Goal: Task Accomplishment & Management: Use online tool/utility

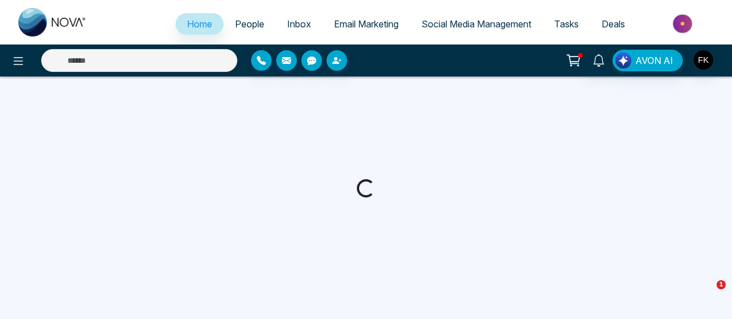
select select "*"
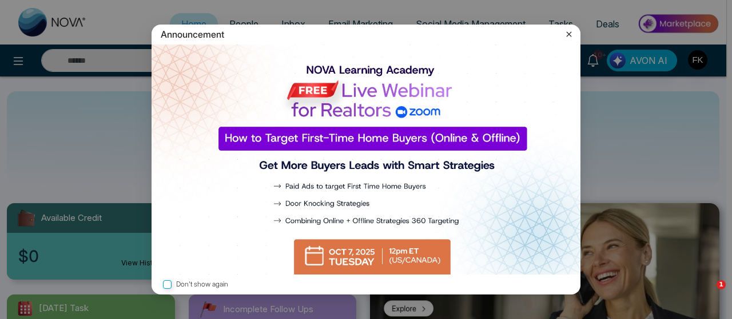
click at [571, 32] on icon at bounding box center [568, 34] width 11 height 11
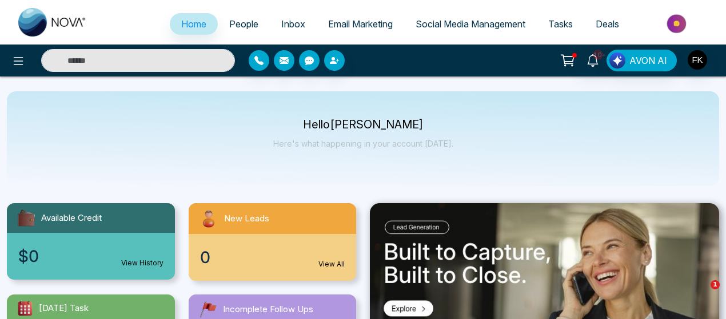
click at [338, 27] on span "Email Marketing" at bounding box center [360, 23] width 65 height 11
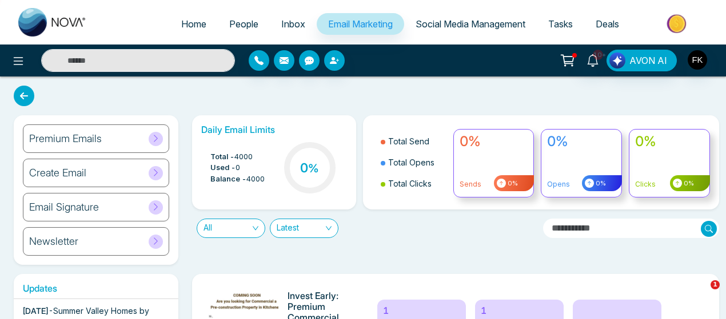
click at [83, 129] on div "Premium Emails" at bounding box center [96, 139] width 146 height 29
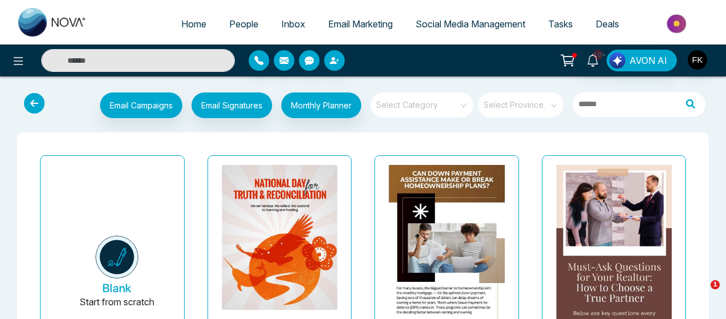
click at [43, 103] on icon at bounding box center [34, 103] width 21 height 21
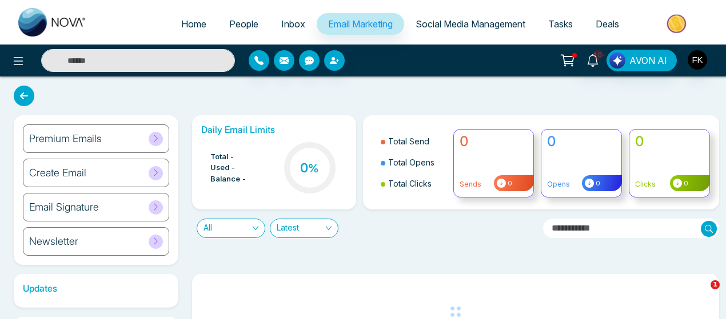
click at [72, 174] on h6 "Create Email" at bounding box center [57, 173] width 57 height 13
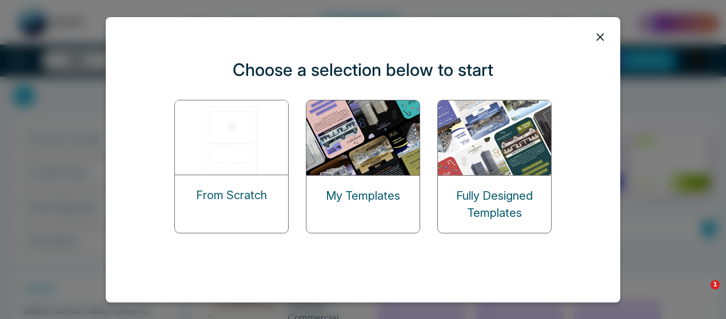
click at [359, 182] on div "My Templates" at bounding box center [362, 196] width 113 height 40
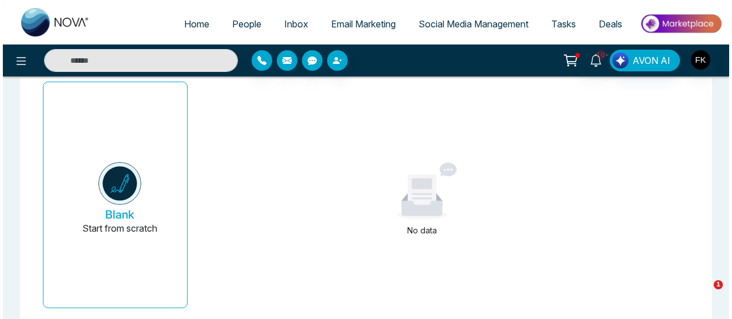
scroll to position [70, 0]
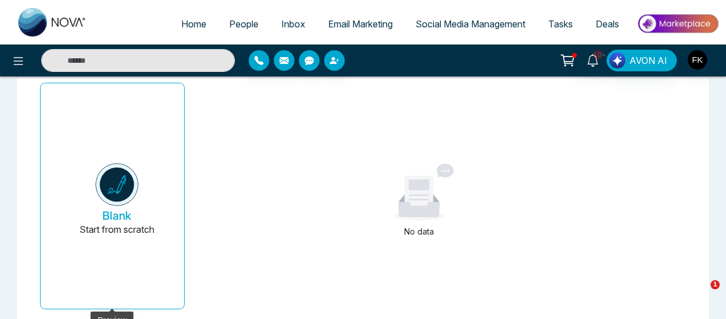
click at [127, 226] on p "Start from scratch" at bounding box center [116, 236] width 75 height 27
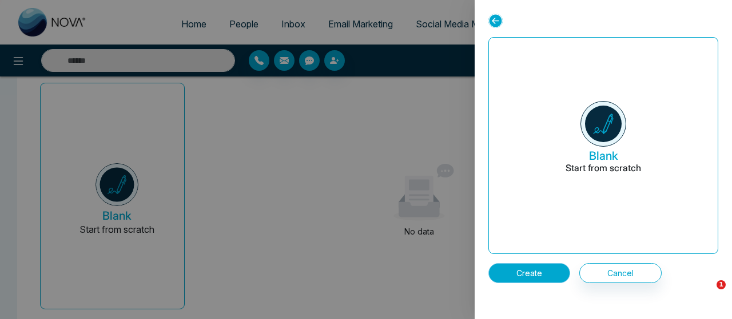
click at [549, 267] on button "Create" at bounding box center [529, 273] width 82 height 20
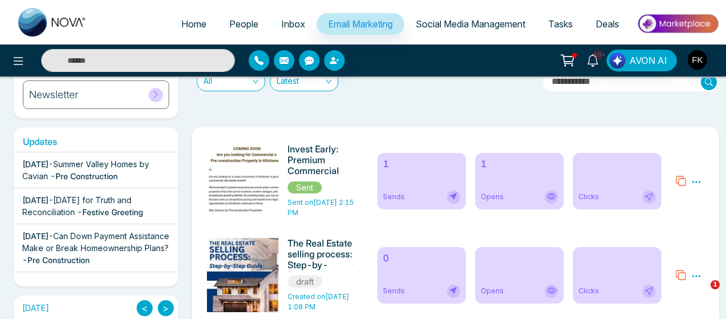
scroll to position [146, 0]
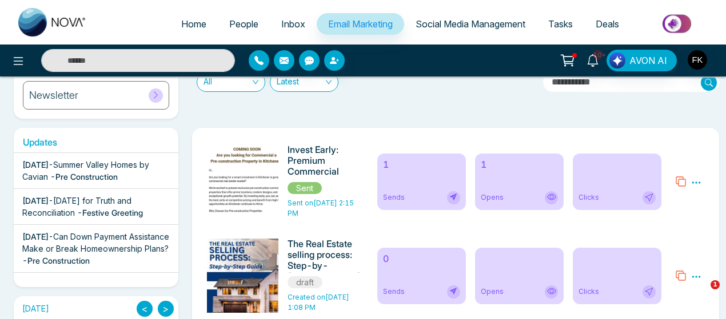
click at [699, 185] on icon at bounding box center [696, 183] width 10 height 10
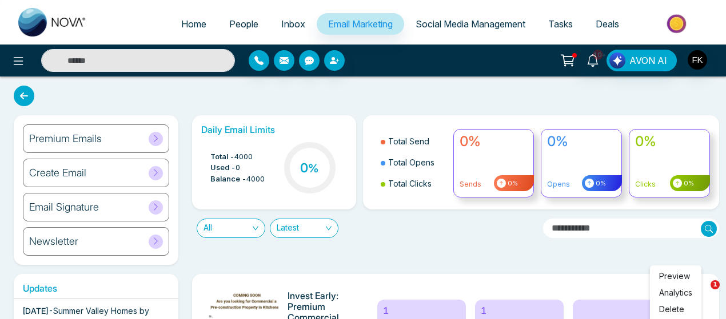
click at [77, 171] on h6 "Create Email" at bounding box center [57, 173] width 57 height 13
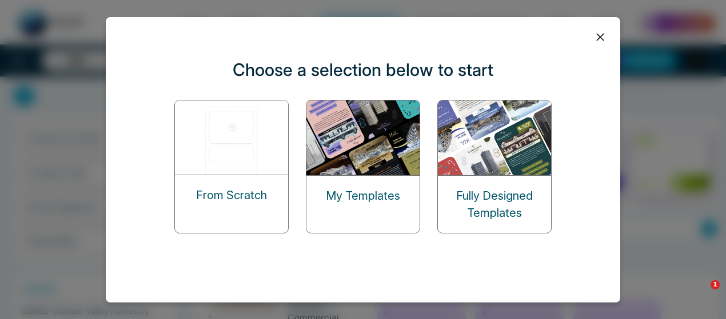
click at [371, 172] on img at bounding box center [363, 138] width 114 height 75
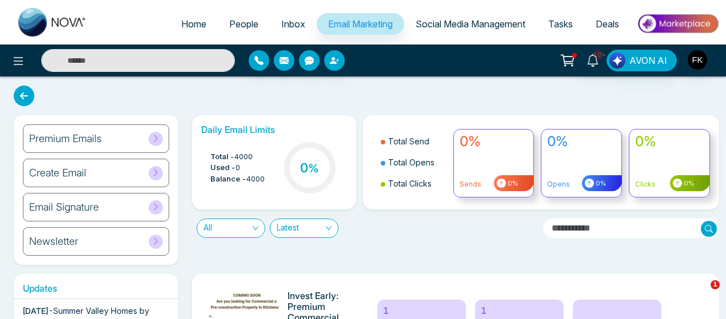
click at [77, 166] on div "Create Email" at bounding box center [96, 173] width 146 height 29
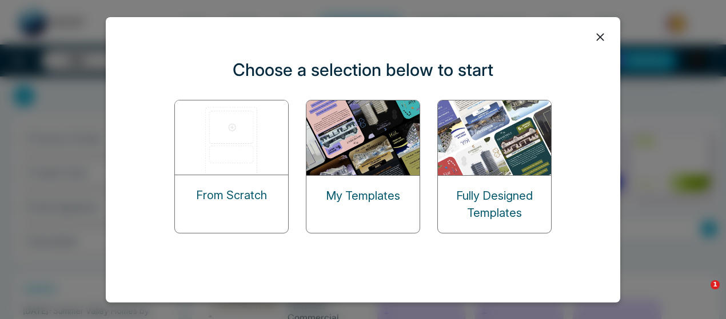
click at [487, 205] on p "Fully Designed Templates" at bounding box center [494, 204] width 113 height 34
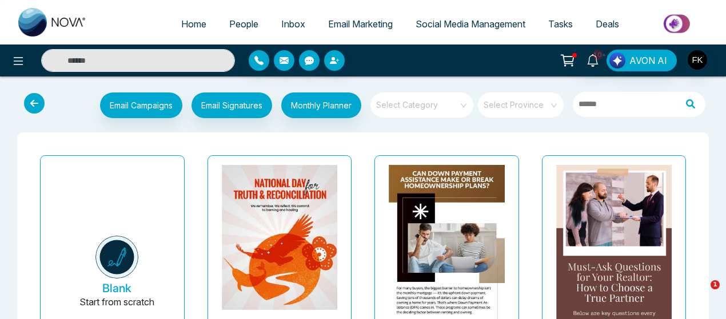
click at [33, 101] on icon at bounding box center [34, 103] width 21 height 21
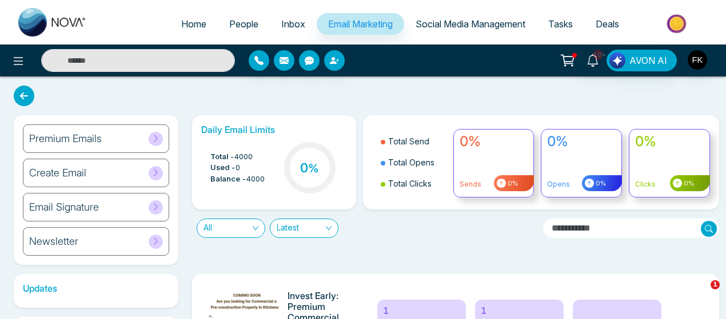
click at [77, 138] on h6 "Premium Emails" at bounding box center [65, 139] width 73 height 13
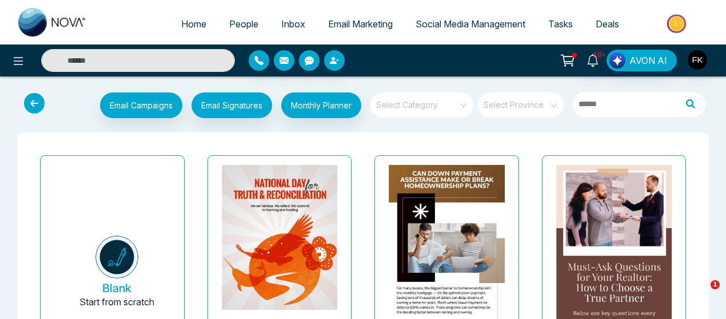
click at [35, 105] on icon at bounding box center [34, 103] width 21 height 21
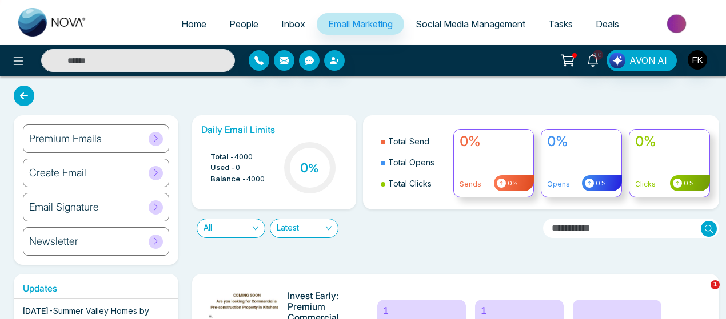
click at [93, 133] on h6 "Premium Emails" at bounding box center [65, 139] width 73 height 13
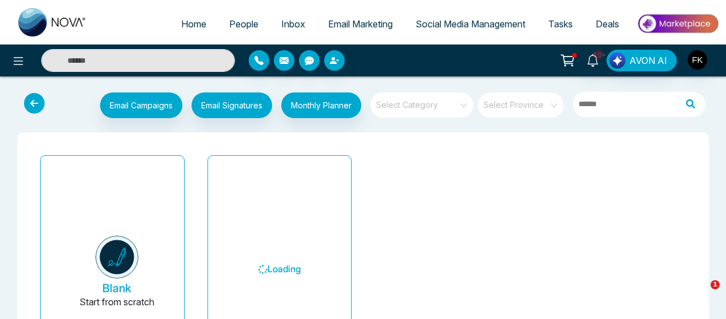
click at [37, 98] on icon at bounding box center [34, 103] width 21 height 21
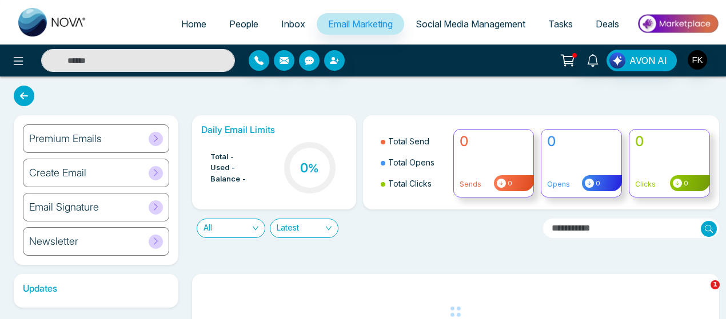
click at [102, 171] on div "Create Email" at bounding box center [96, 173] width 146 height 29
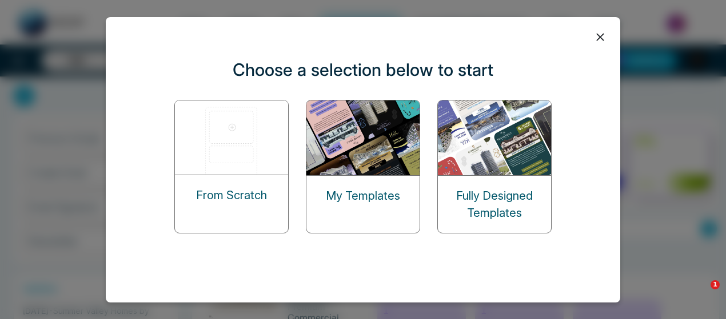
click at [383, 186] on div "My Templates" at bounding box center [362, 196] width 113 height 40
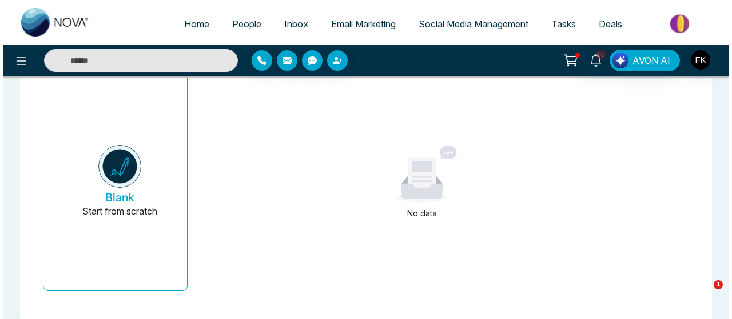
scroll to position [90, 0]
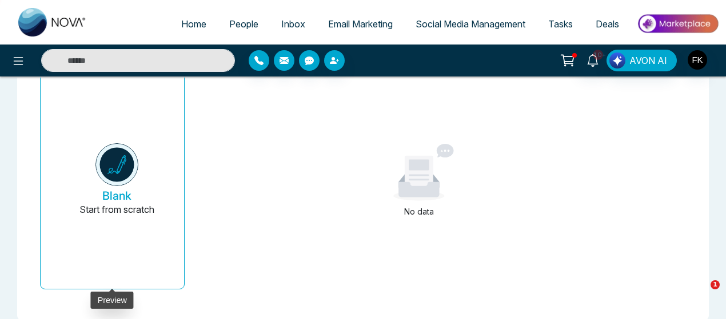
click at [106, 166] on img at bounding box center [116, 164] width 43 height 43
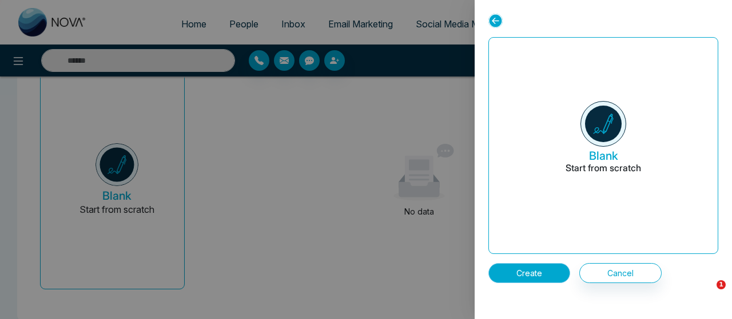
click at [545, 281] on button "Create" at bounding box center [529, 273] width 82 height 20
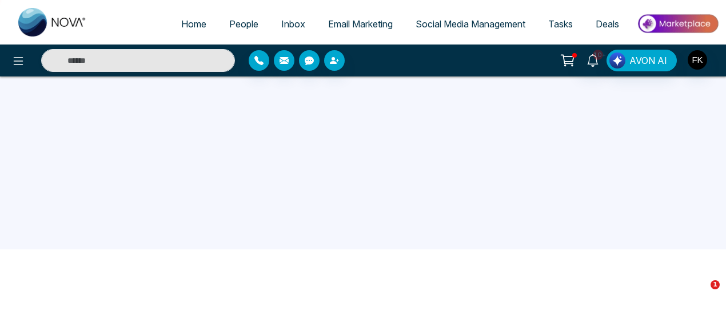
scroll to position [41, 0]
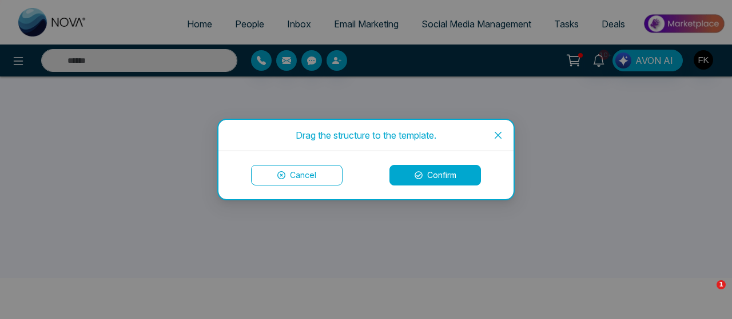
click at [315, 181] on button "Cancel" at bounding box center [296, 175] width 91 height 21
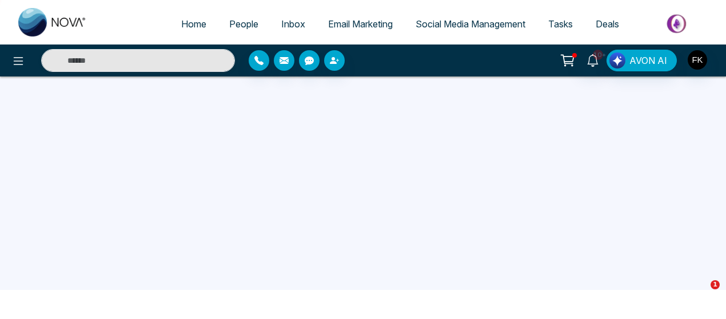
scroll to position [0, 0]
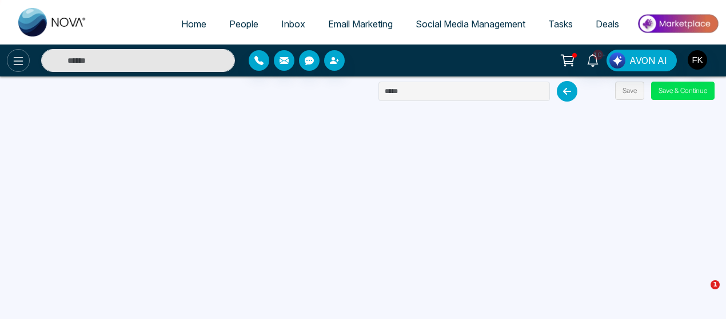
click at [16, 63] on icon at bounding box center [18, 61] width 14 height 14
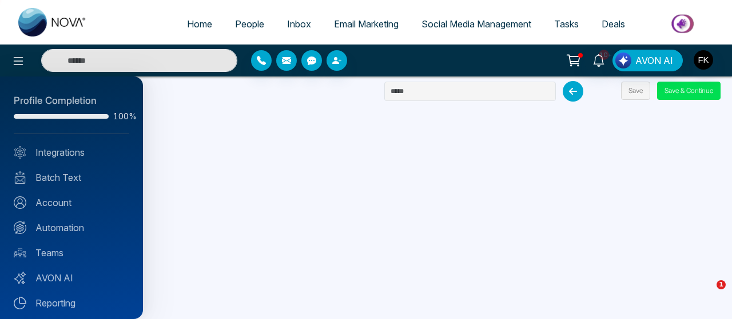
click at [355, 23] on div at bounding box center [366, 159] width 732 height 319
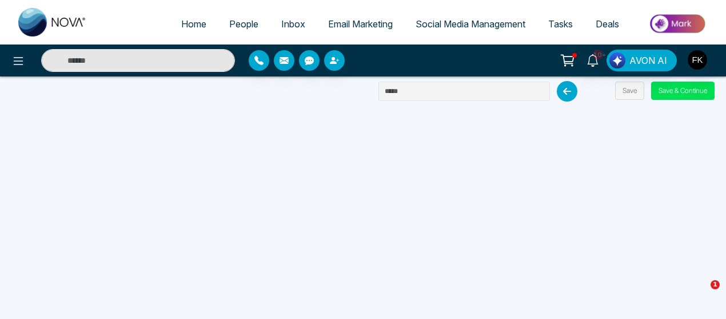
click at [355, 23] on span "Email Marketing" at bounding box center [360, 23] width 65 height 11
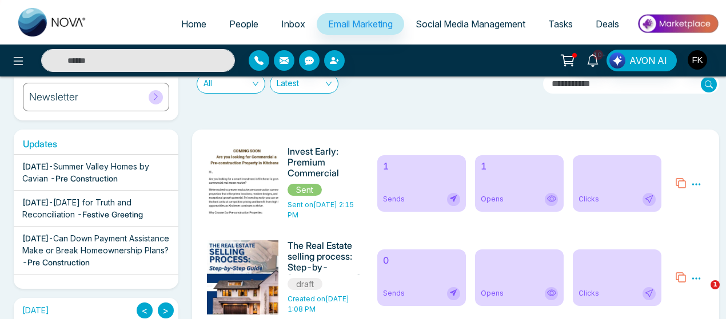
scroll to position [154, 0]
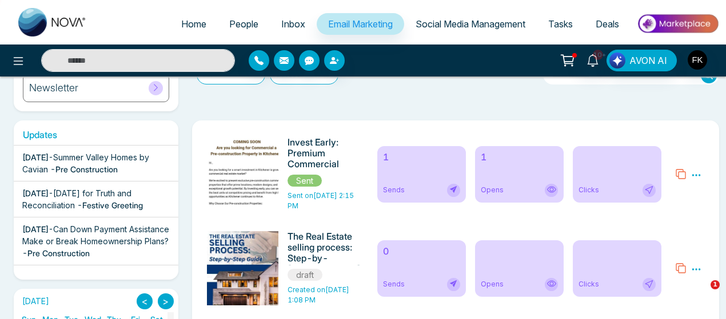
click at [238, 169] on img at bounding box center [247, 219] width 160 height 164
click at [694, 174] on icon at bounding box center [696, 175] width 10 height 10
click at [685, 175] on icon at bounding box center [681, 174] width 10 height 10
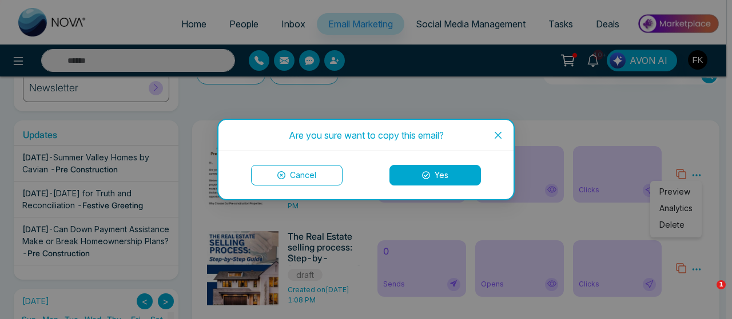
click at [445, 178] on button "Yes" at bounding box center [434, 175] width 91 height 21
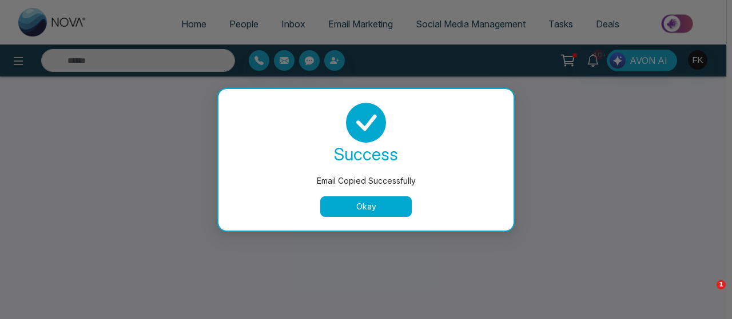
click at [395, 202] on button "Okay" at bounding box center [365, 207] width 91 height 21
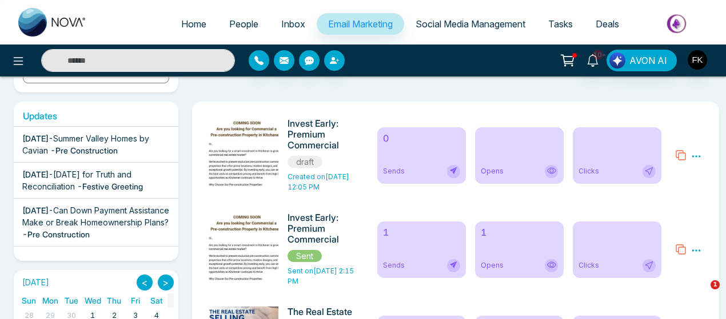
scroll to position [171, 0]
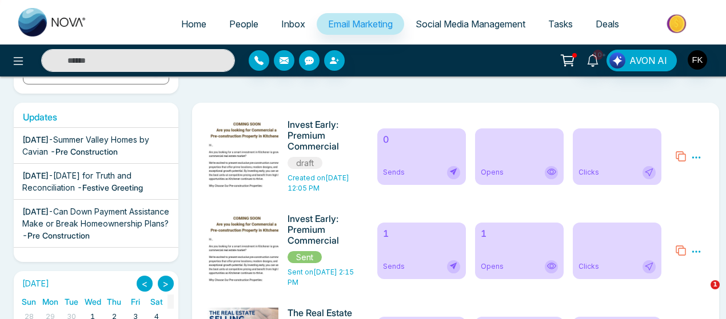
click at [696, 157] on icon at bounding box center [696, 158] width 9 height 2
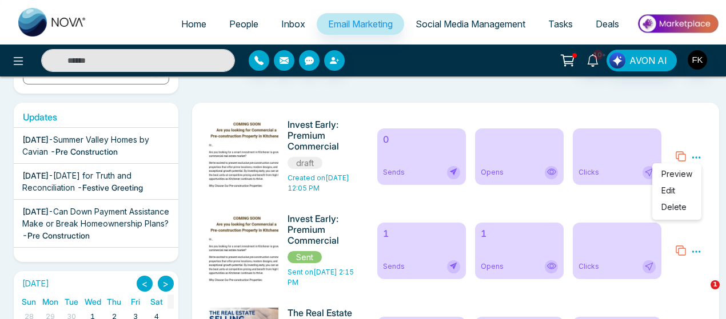
click at [677, 209] on span "Delete" at bounding box center [673, 207] width 25 height 10
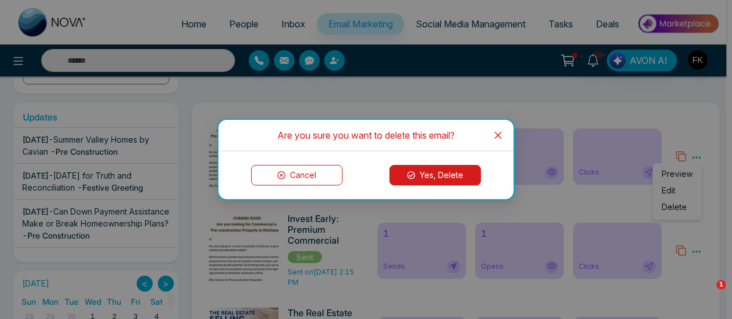
click at [451, 173] on button "Yes, Delete" at bounding box center [434, 175] width 91 height 21
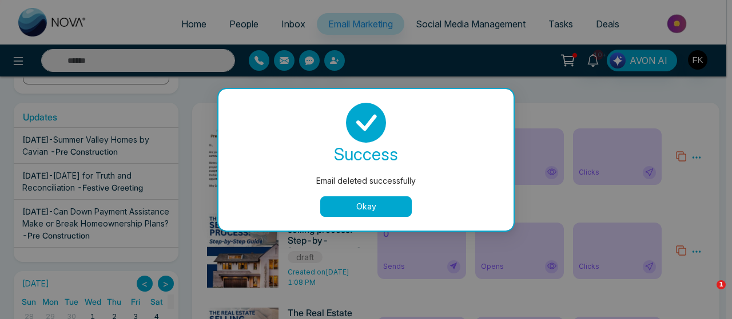
click at [379, 203] on button "Okay" at bounding box center [365, 207] width 91 height 21
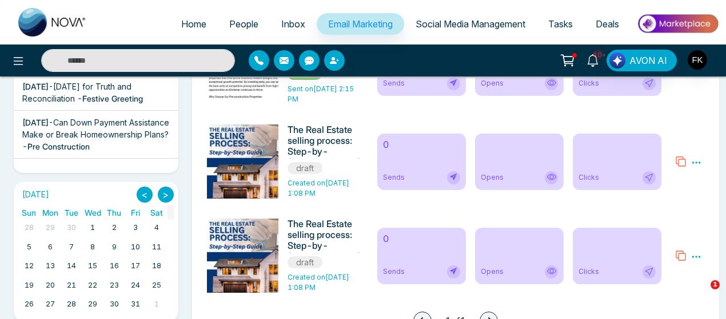
scroll to position [256, 0]
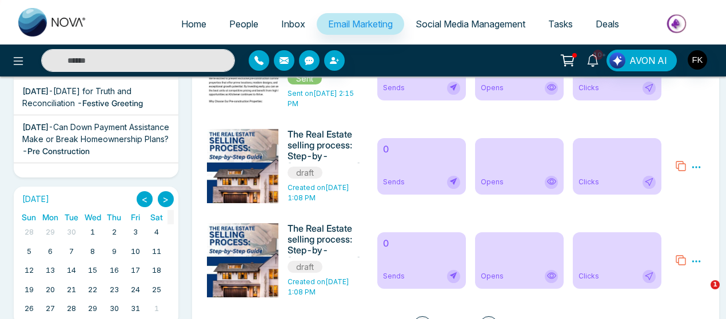
click at [693, 167] on icon at bounding box center [696, 167] width 9 height 2
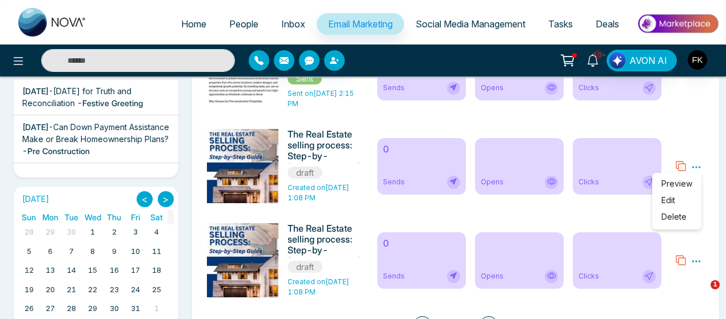
click at [684, 167] on icon at bounding box center [680, 166] width 11 height 11
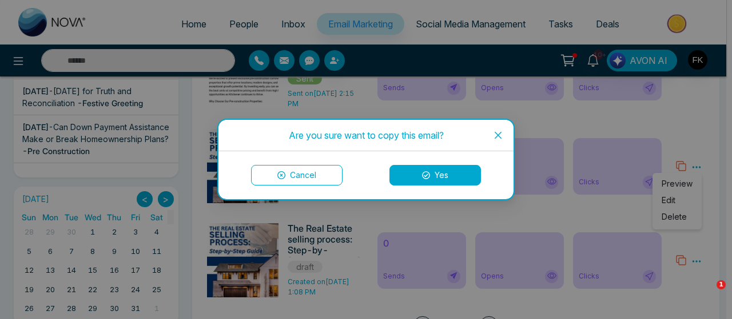
click at [455, 169] on button "Yes" at bounding box center [434, 175] width 91 height 21
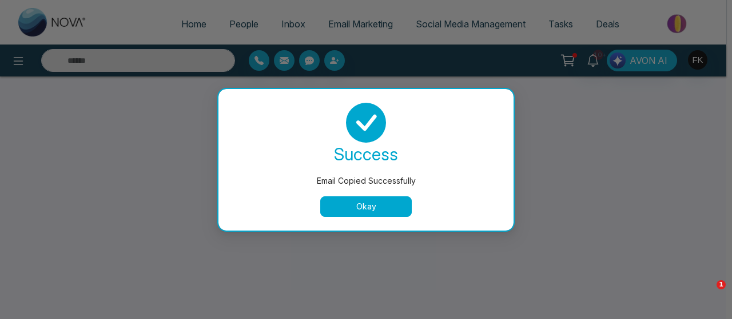
click at [388, 201] on button "Okay" at bounding box center [365, 207] width 91 height 21
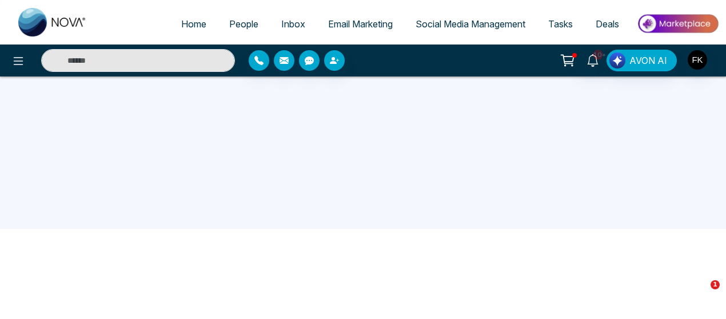
scroll to position [109, 0]
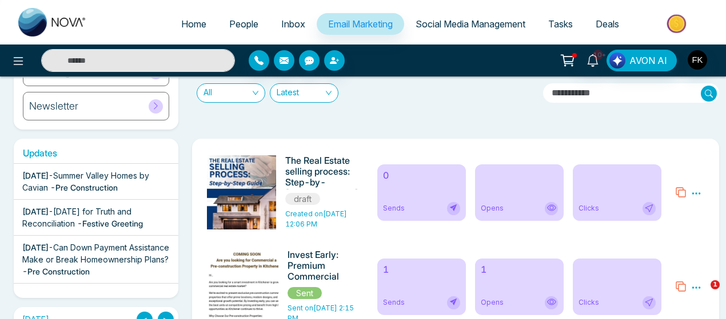
scroll to position [170, 0]
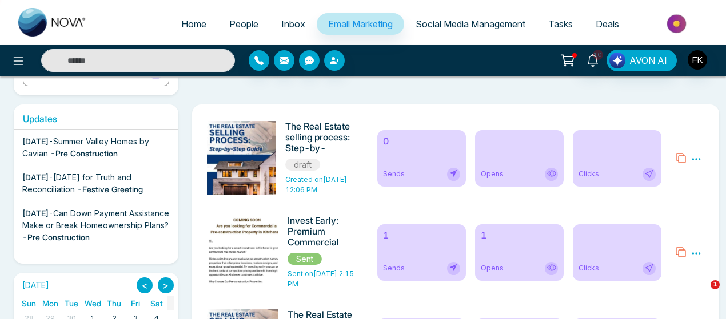
click at [696, 154] on icon at bounding box center [696, 159] width 10 height 10
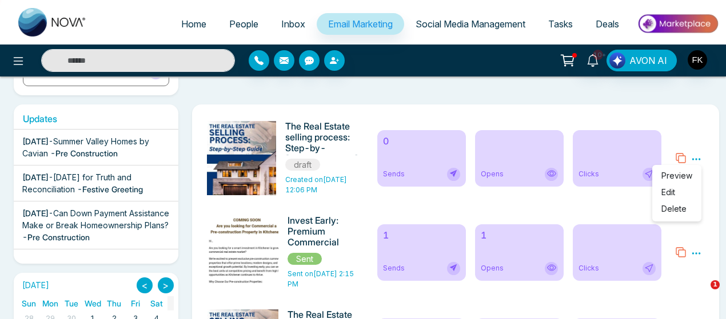
click at [673, 209] on span "Delete" at bounding box center [673, 209] width 25 height 10
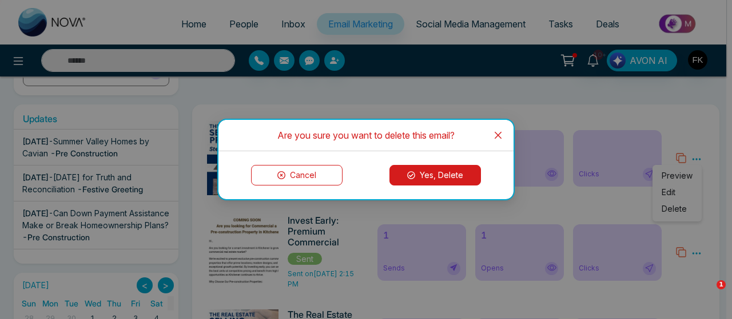
click at [442, 181] on button "Yes, Delete" at bounding box center [434, 175] width 91 height 21
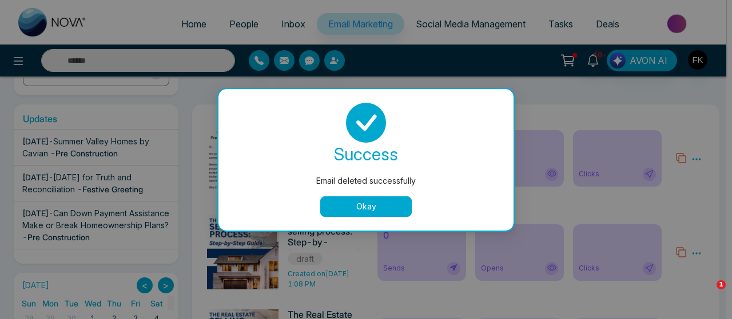
click at [359, 199] on button "Okay" at bounding box center [365, 207] width 91 height 21
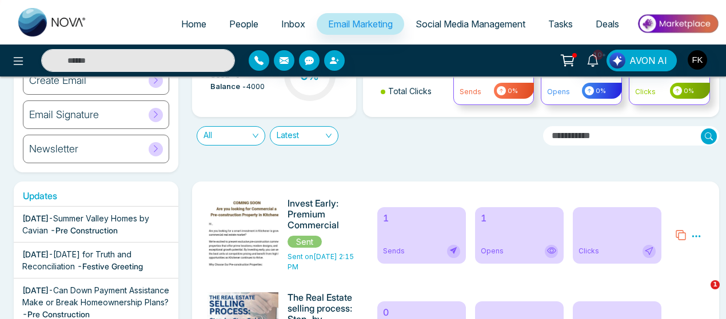
scroll to position [0, 0]
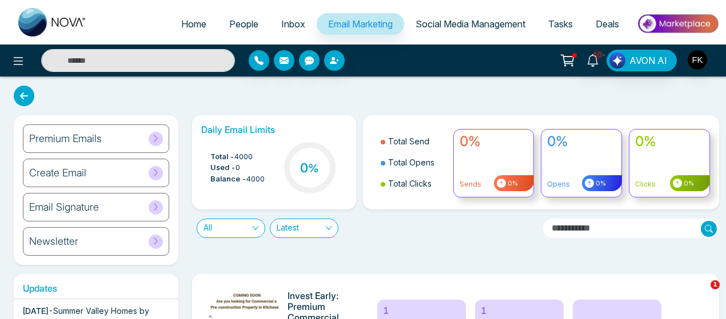
click at [109, 142] on div "Premium Emails" at bounding box center [96, 139] width 146 height 29
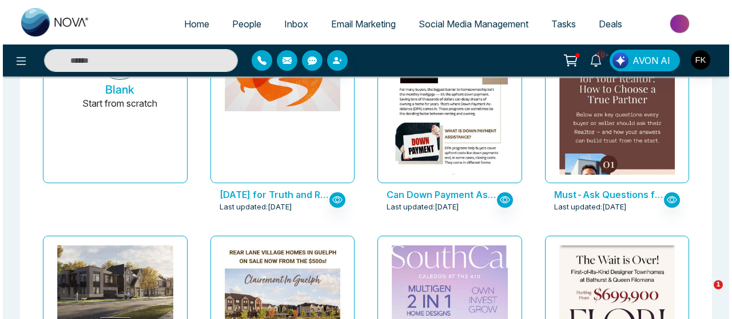
scroll to position [282, 0]
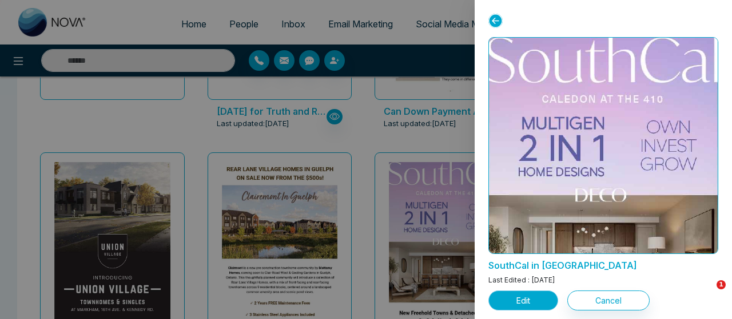
click at [523, 300] on button "Edit" at bounding box center [523, 301] width 70 height 20
click at [522, 301] on button "Edit" at bounding box center [523, 301] width 70 height 20
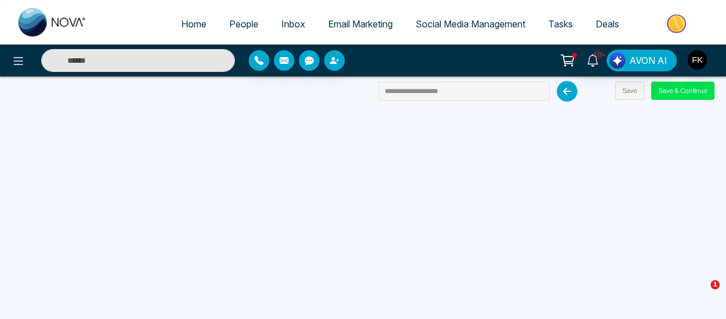
click at [506, 54] on div "10+ AVON AI" at bounding box center [574, 61] width 289 height 22
click at [627, 91] on button "Save" at bounding box center [629, 91] width 29 height 18
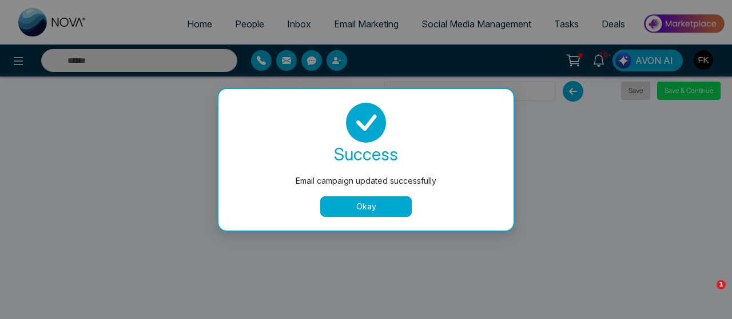
click at [632, 93] on div "Email campaign updated successfully success Email campaign updated successfully…" at bounding box center [366, 159] width 732 height 319
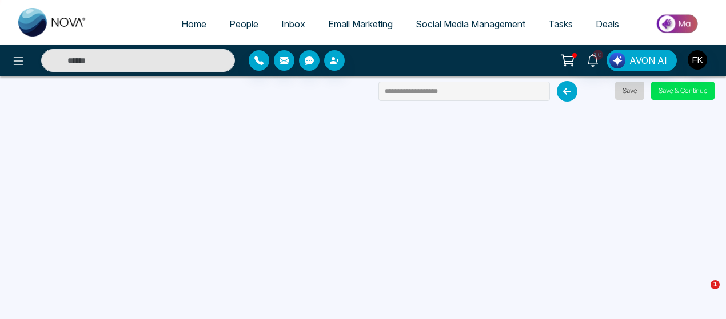
click at [633, 91] on button "Save" at bounding box center [629, 91] width 29 height 18
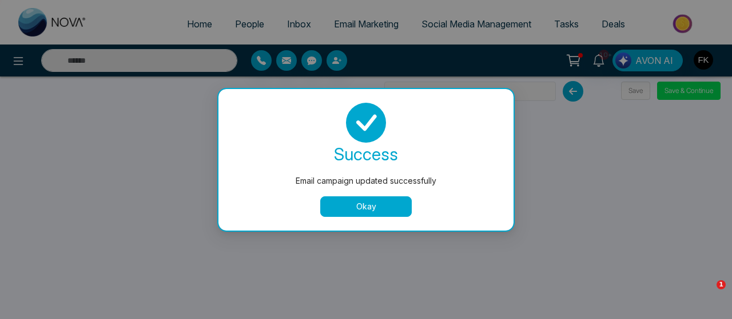
drag, startPoint x: 725, startPoint y: 177, endPoint x: 719, endPoint y: 180, distance: 6.4
click at [719, 180] on div "Email campaign updated successfully success Email campaign updated successfully…" at bounding box center [366, 159] width 732 height 319
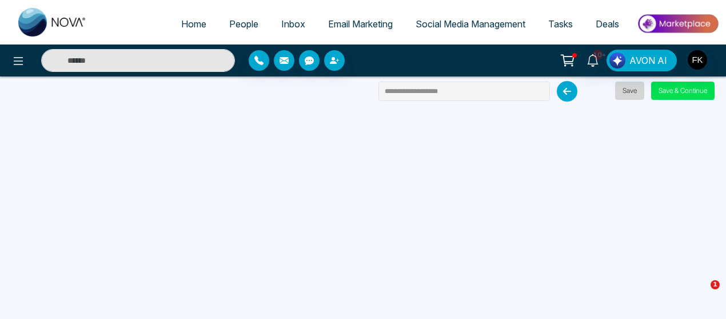
click at [630, 86] on button "Save" at bounding box center [629, 91] width 29 height 18
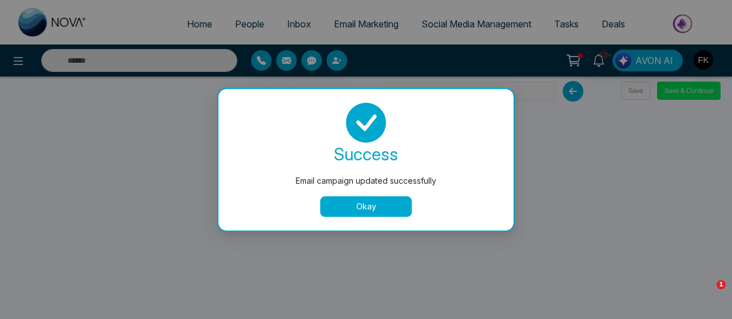
click at [303, 117] on div at bounding box center [365, 123] width 267 height 40
click at [366, 212] on button "Okay" at bounding box center [365, 207] width 91 height 21
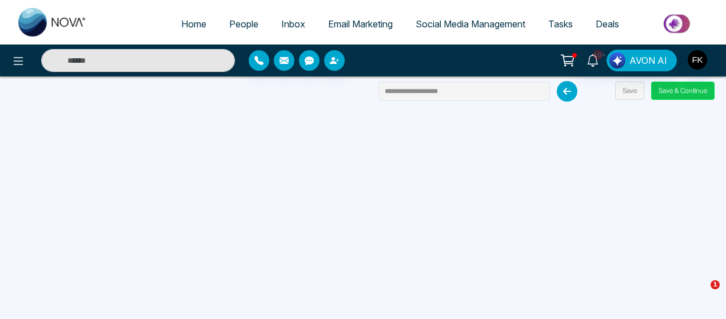
click at [680, 93] on button "Save & Continue" at bounding box center [682, 91] width 63 height 18
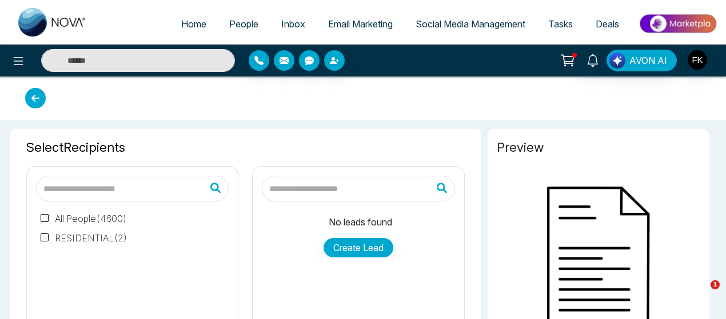
type input "**********"
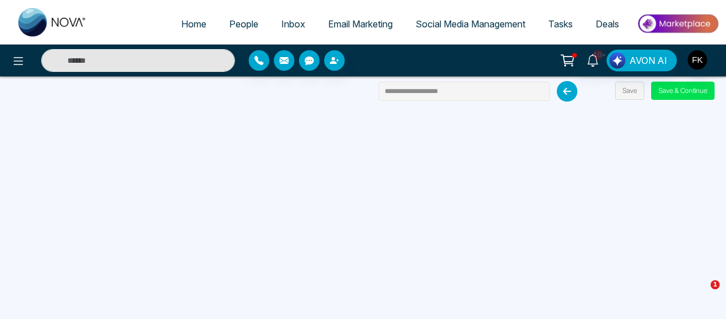
drag, startPoint x: 470, startPoint y: 96, endPoint x: 376, endPoint y: 95, distance: 93.7
click at [376, 95] on div "**********" at bounding box center [363, 159] width 726 height 319
paste input "*******"
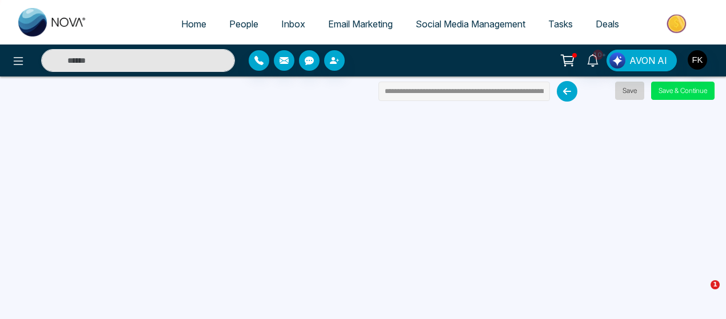
type input "**********"
click at [632, 89] on button "Save" at bounding box center [629, 91] width 29 height 18
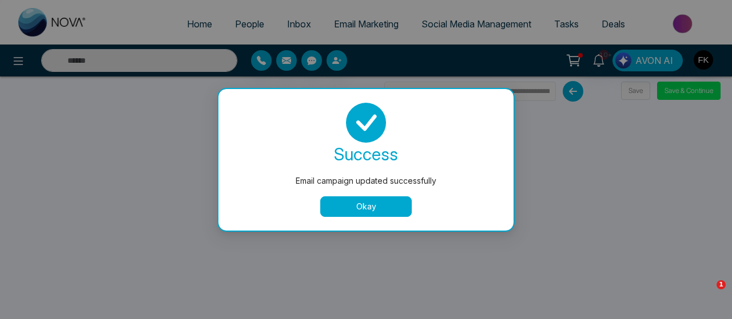
click at [393, 204] on button "Okay" at bounding box center [365, 207] width 91 height 21
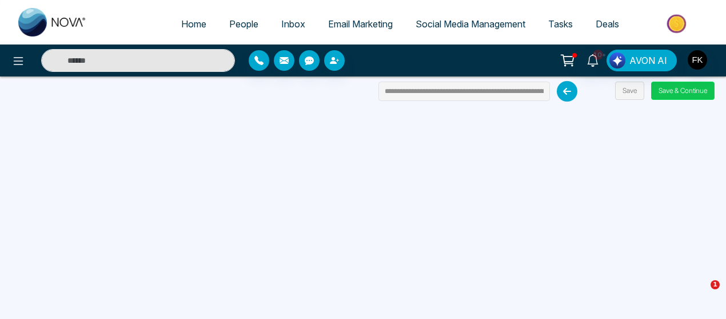
click at [673, 86] on button "Save & Continue" at bounding box center [682, 91] width 63 height 18
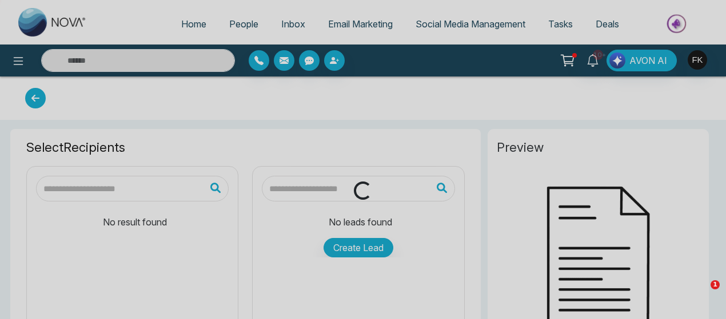
type input "**********"
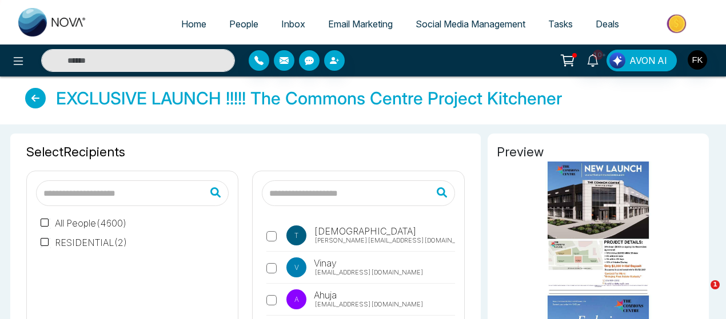
click at [32, 102] on icon at bounding box center [35, 98] width 21 height 21
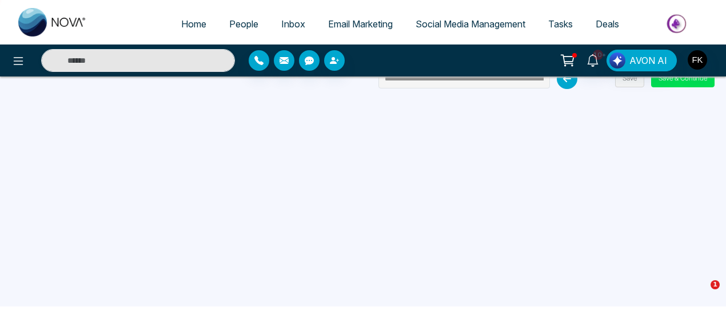
scroll to position [13, 0]
click at [693, 79] on button "Save & Continue" at bounding box center [682, 78] width 63 height 18
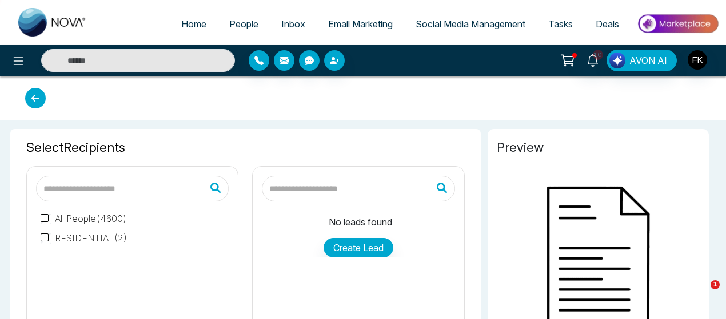
type input "**********"
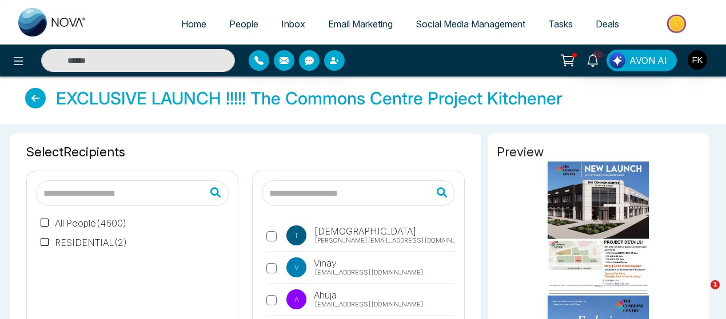
click at [33, 91] on icon at bounding box center [35, 98] width 21 height 21
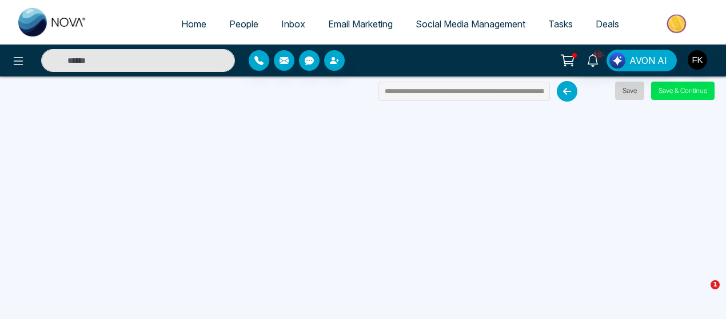
click at [632, 82] on button "Save" at bounding box center [629, 91] width 29 height 18
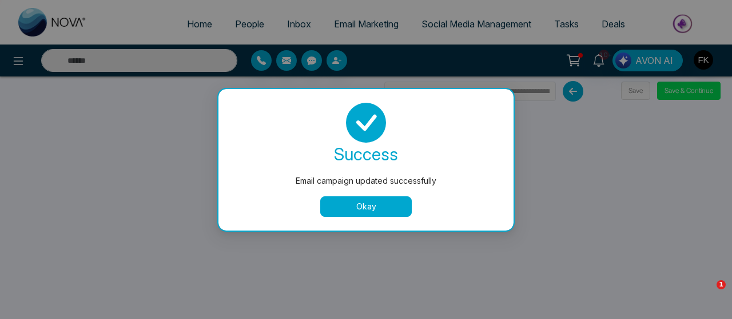
click at [377, 207] on button "Okay" at bounding box center [365, 207] width 91 height 21
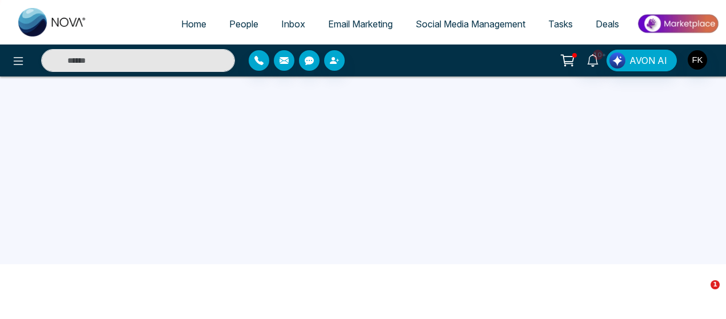
scroll to position [109, 0]
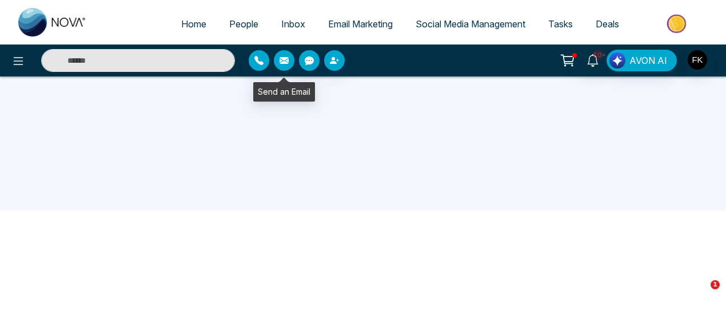
click at [289, 54] on button "button" at bounding box center [284, 60] width 21 height 21
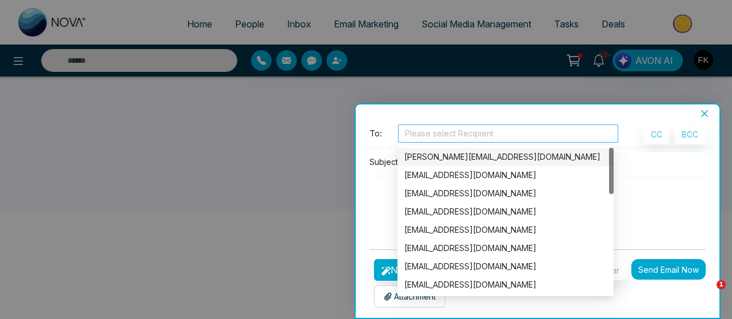
click at [481, 142] on div "Please select Recipient" at bounding box center [508, 134] width 220 height 18
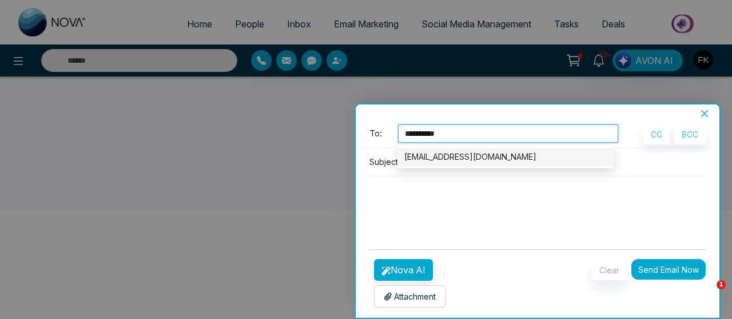
type input "**********"
click at [486, 160] on div "[EMAIL_ADDRESS][DOMAIN_NAME]" at bounding box center [505, 157] width 202 height 13
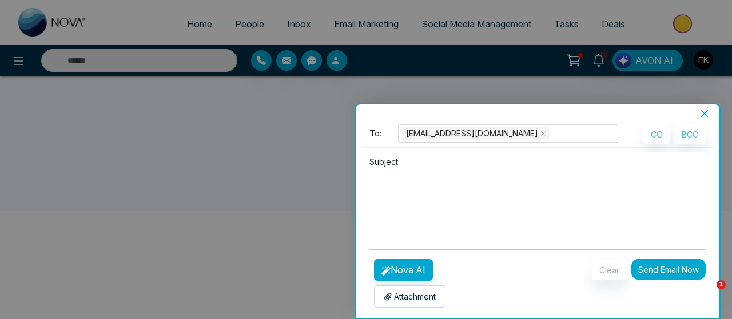
click at [409, 207] on textarea at bounding box center [537, 204] width 336 height 55
click at [418, 162] on input at bounding box center [554, 162] width 301 height 19
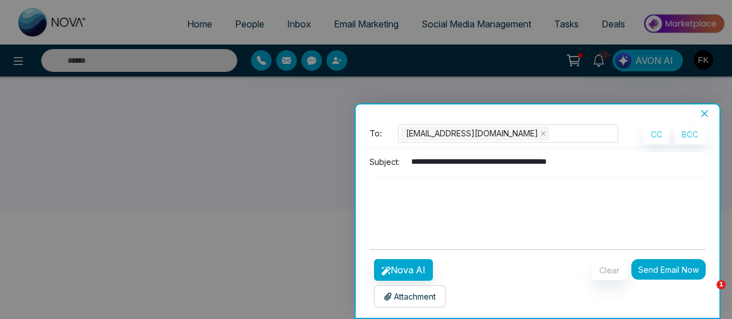
type input "**********"
click at [406, 301] on p "Attachment" at bounding box center [409, 297] width 52 height 12
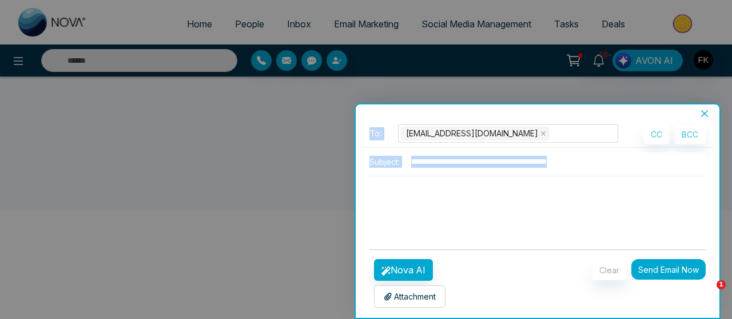
drag, startPoint x: 723, startPoint y: 245, endPoint x: 717, endPoint y: 158, distance: 87.7
click at [717, 158] on div "**********" at bounding box center [366, 159] width 732 height 319
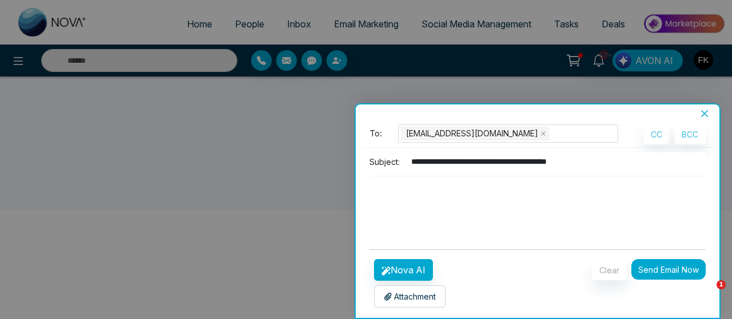
click at [554, 216] on textarea at bounding box center [537, 204] width 336 height 55
click at [411, 276] on button "Nova AI" at bounding box center [403, 270] width 59 height 22
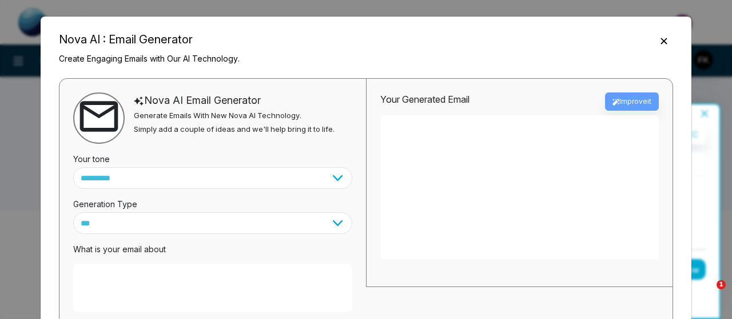
click at [662, 42] on icon "Close" at bounding box center [663, 41] width 6 height 6
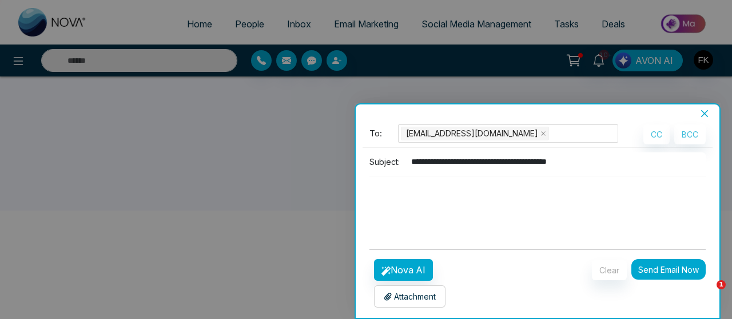
click at [706, 114] on icon "close" at bounding box center [704, 113] width 9 height 9
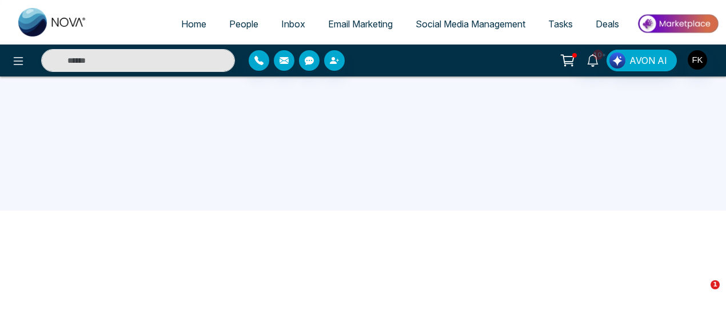
click at [574, 63] on icon at bounding box center [567, 61] width 16 height 16
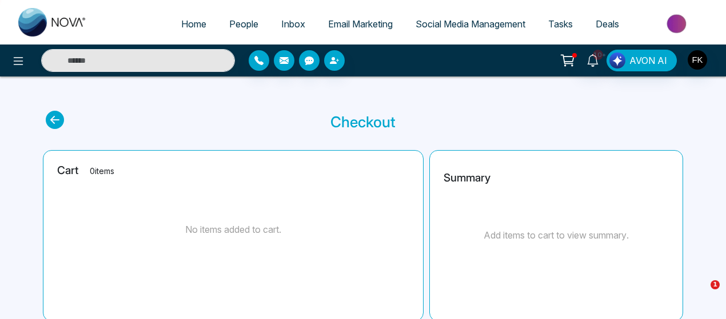
click at [53, 119] on icon at bounding box center [55, 120] width 18 height 18
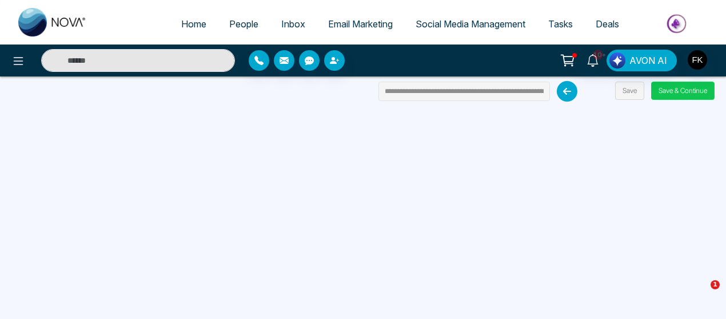
click at [686, 86] on button "Save & Continue" at bounding box center [682, 91] width 63 height 18
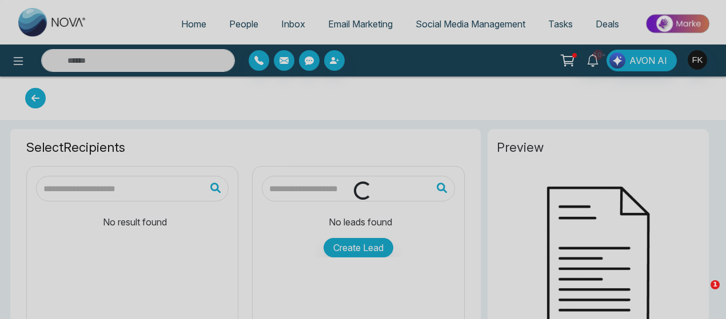
type input "**********"
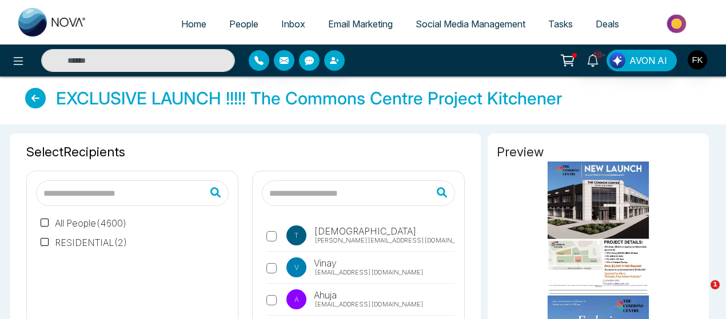
click at [25, 99] on icon at bounding box center [35, 98] width 21 height 21
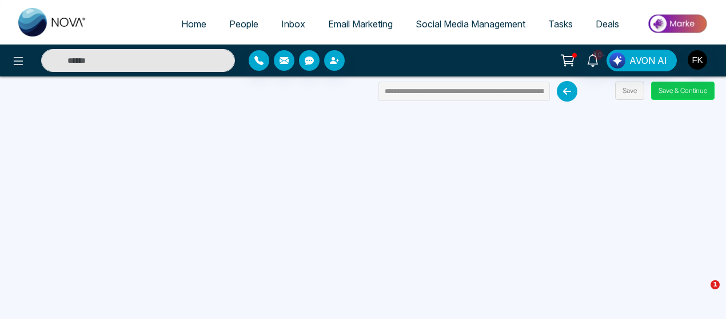
click at [677, 89] on button "Save & Continue" at bounding box center [682, 91] width 63 height 18
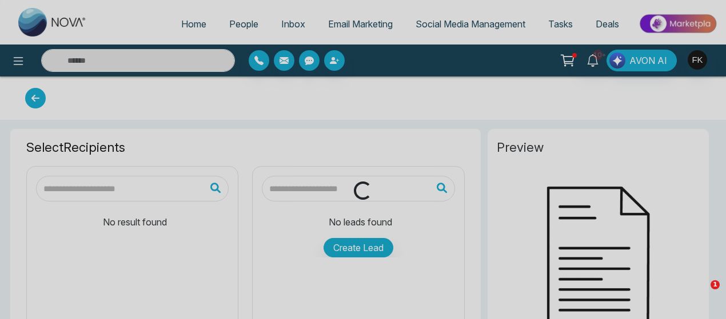
type input "**********"
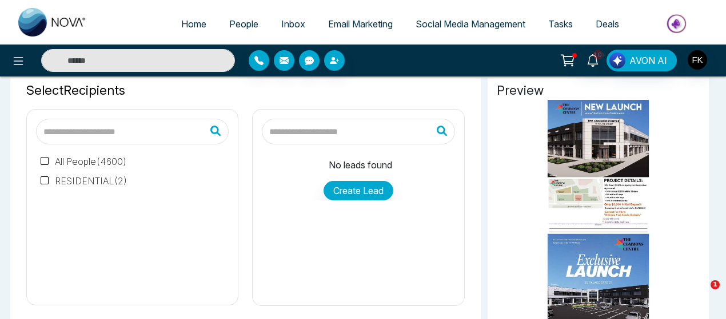
scroll to position [58, 0]
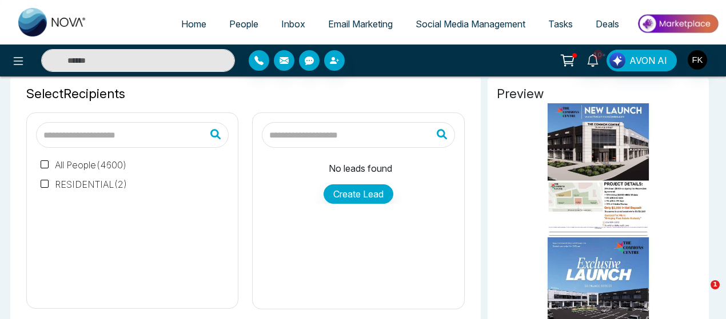
click at [362, 130] on input "text" at bounding box center [358, 135] width 193 height 26
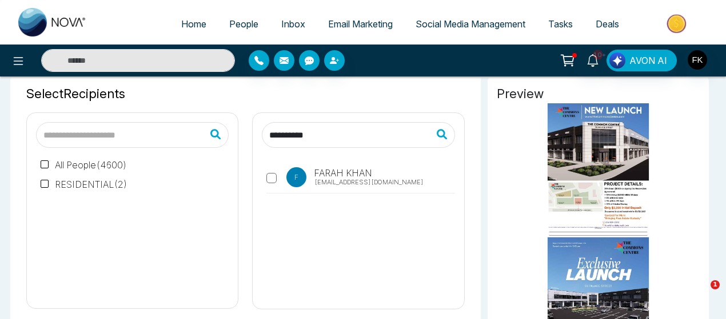
type input "**********"
click at [277, 171] on label "F [PERSON_NAME] [EMAIL_ADDRESS][DOMAIN_NAME]" at bounding box center [360, 180] width 188 height 26
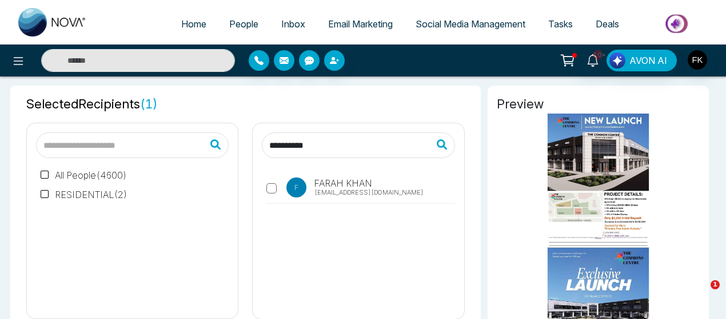
scroll to position [0, 0]
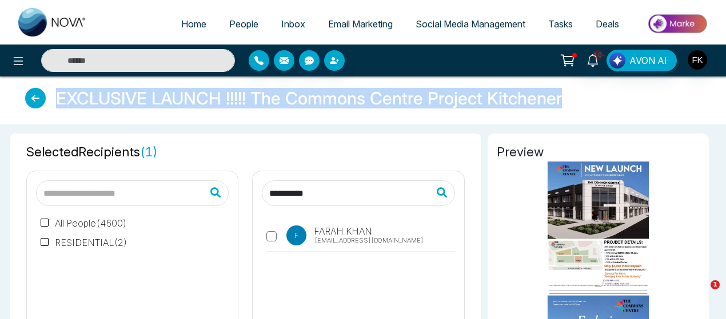
drag, startPoint x: 56, startPoint y: 97, endPoint x: 599, endPoint y: 102, distance: 542.9
click at [599, 102] on div "EXCLUSIVE LAUNCH !!!!! The Commons Centre Project Kitchener" at bounding box center [362, 100] width 703 height 25
copy h4 "EXCLUSIVE LAUNCH !!!!! The Commons Centre Project Kitchener"
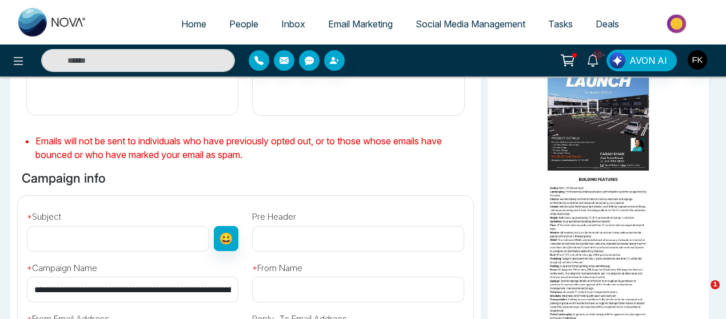
scroll to position [251, 0]
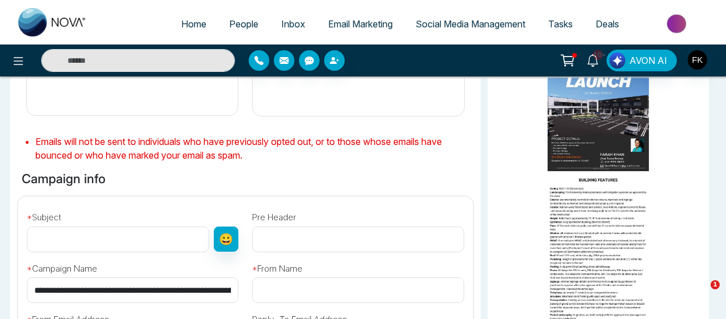
click at [135, 241] on input "text" at bounding box center [118, 240] width 182 height 26
paste input "**********"
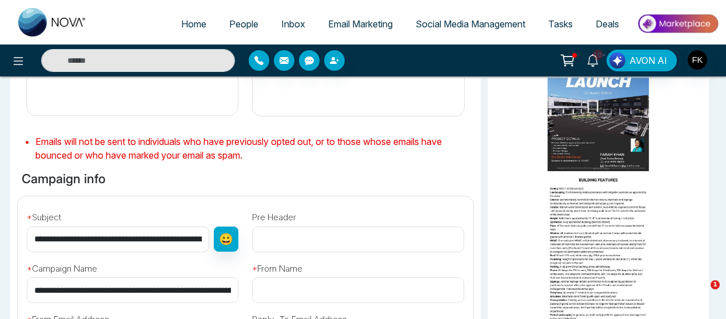
scroll to position [0, 93]
click at [161, 240] on input "**********" at bounding box center [118, 240] width 182 height 26
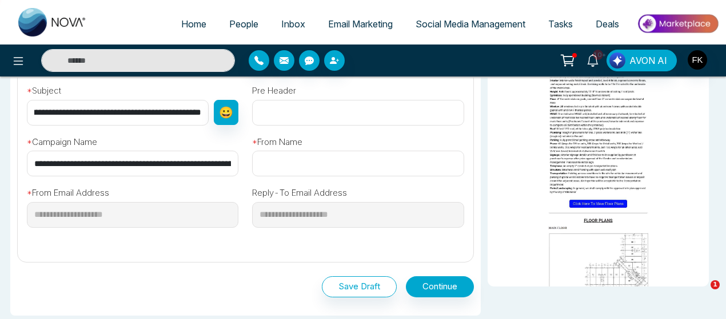
scroll to position [377, 0]
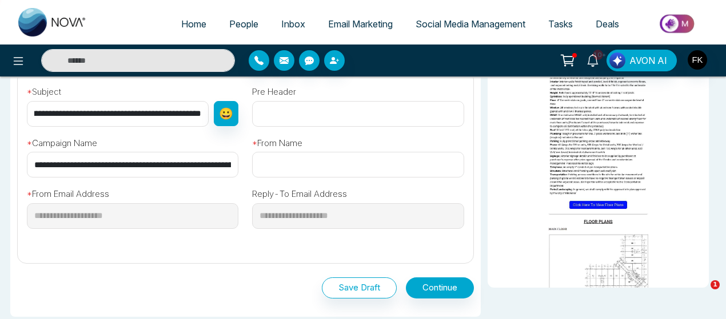
type input "**********"
click at [224, 163] on input "**********" at bounding box center [132, 165] width 211 height 26
type input "**********"
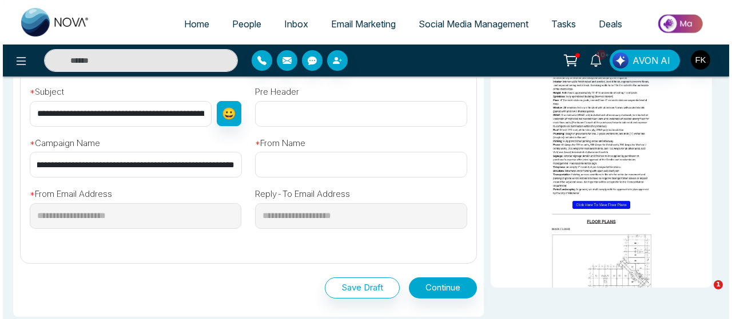
scroll to position [0, 0]
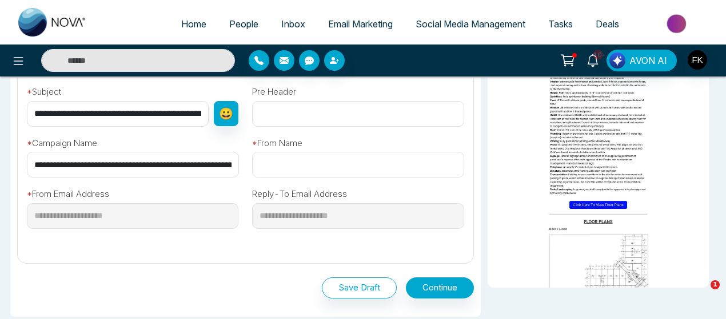
click at [281, 166] on input "text" at bounding box center [357, 165] width 211 height 26
type input "**********"
click at [430, 284] on button "Continue" at bounding box center [440, 288] width 68 height 21
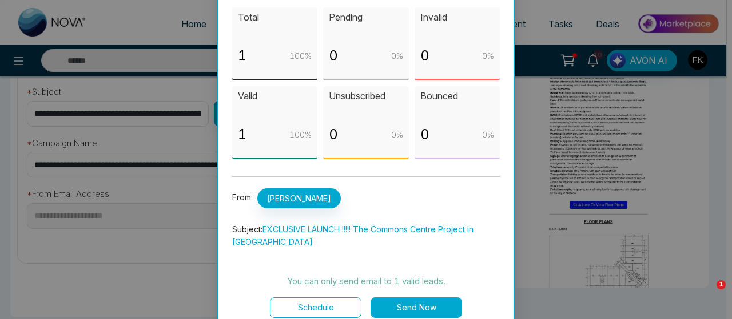
scroll to position [81, 0]
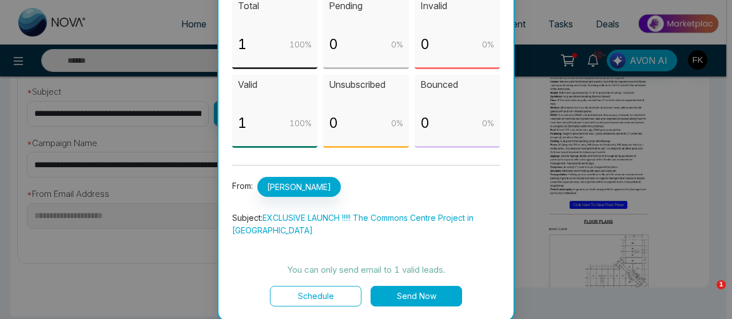
click at [392, 290] on button "Send Now" at bounding box center [415, 296] width 91 height 21
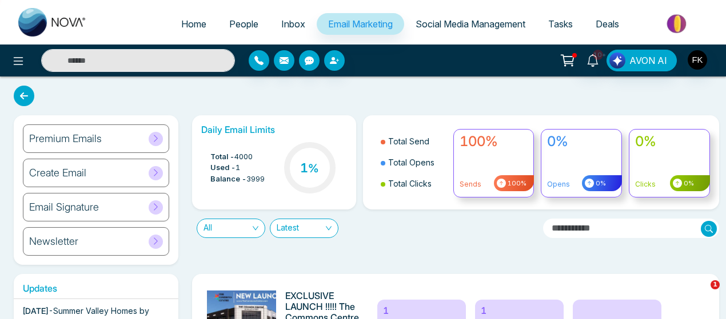
click at [594, 57] on icon at bounding box center [592, 60] width 13 height 13
click at [230, 22] on span "People" at bounding box center [243, 23] width 29 height 11
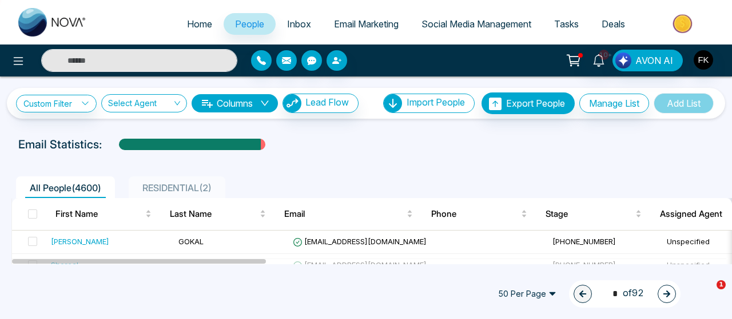
click at [530, 156] on div at bounding box center [366, 155] width 718 height 5
click at [365, 18] on link "Email Marketing" at bounding box center [365, 24] width 87 height 22
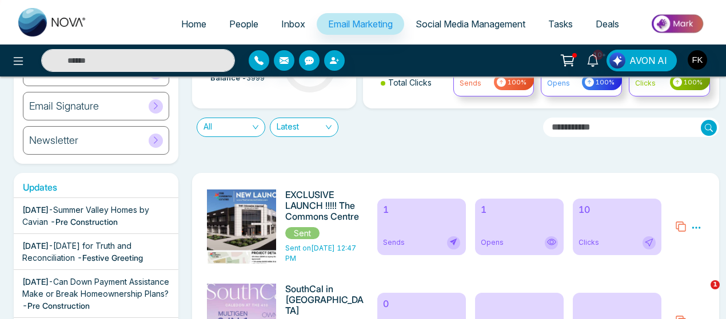
scroll to position [126, 0]
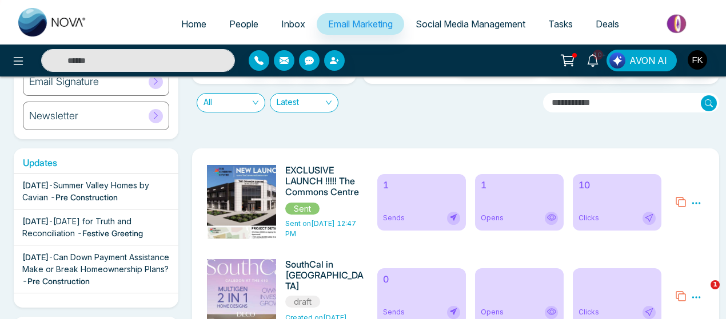
click at [338, 173] on h6 "EXCLUSIVE LAUNCH !!!!! The Commons Centre Project in [GEOGRAPHIC_DATA]" at bounding box center [324, 182] width 78 height 34
click at [698, 197] on div "Preview Analytics Delete" at bounding box center [696, 202] width 10 height 14
click at [697, 202] on icon at bounding box center [696, 203] width 10 height 10
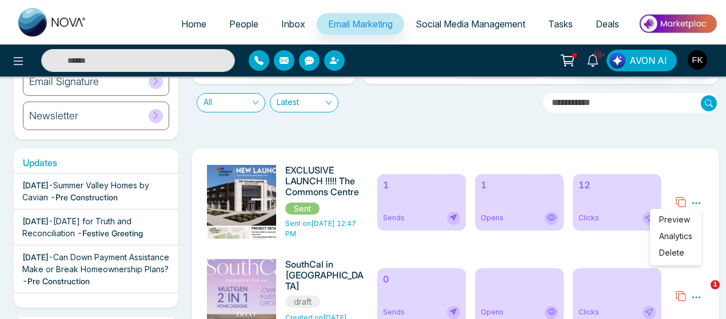
click at [695, 203] on icon at bounding box center [696, 203] width 10 height 10
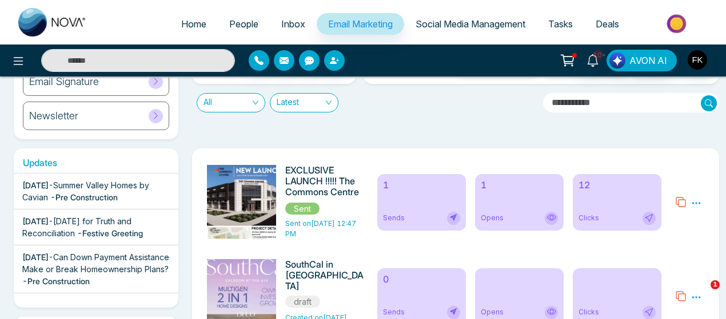
click at [695, 203] on icon at bounding box center [696, 203] width 10 height 10
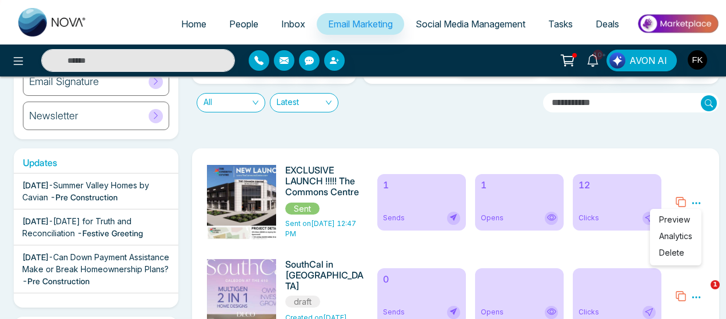
click at [686, 205] on icon at bounding box center [681, 202] width 10 height 10
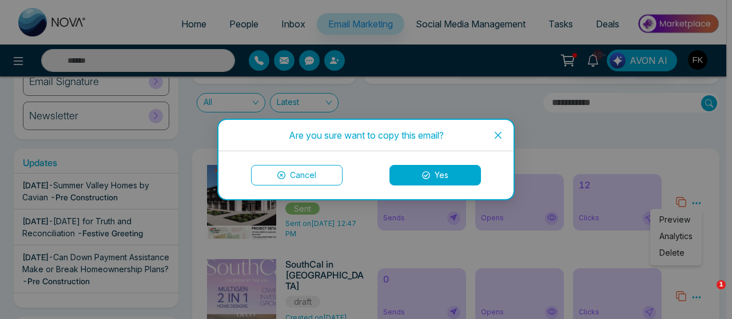
click at [426, 170] on button "Yes" at bounding box center [434, 175] width 91 height 21
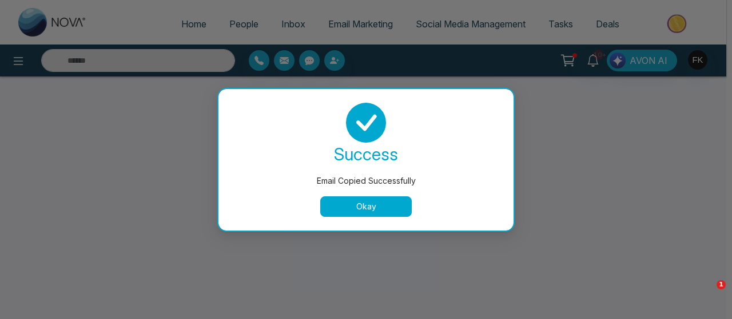
click at [357, 206] on button "Okay" at bounding box center [365, 207] width 91 height 21
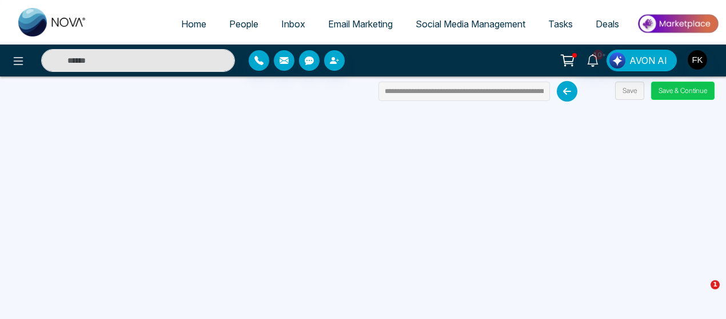
click at [670, 95] on button "Save & Continue" at bounding box center [682, 91] width 63 height 18
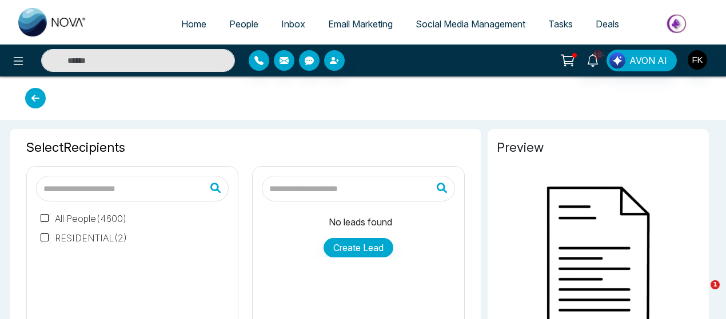
type input "**********"
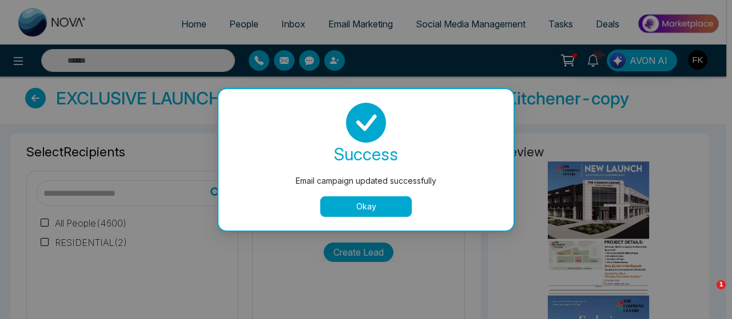
click at [366, 204] on button "Okay" at bounding box center [365, 207] width 91 height 21
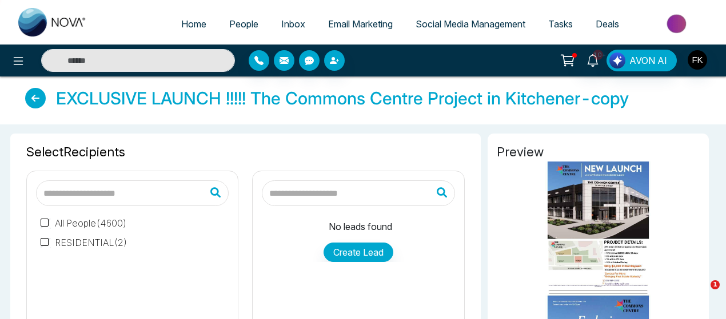
click at [333, 187] on input "text" at bounding box center [358, 194] width 193 height 26
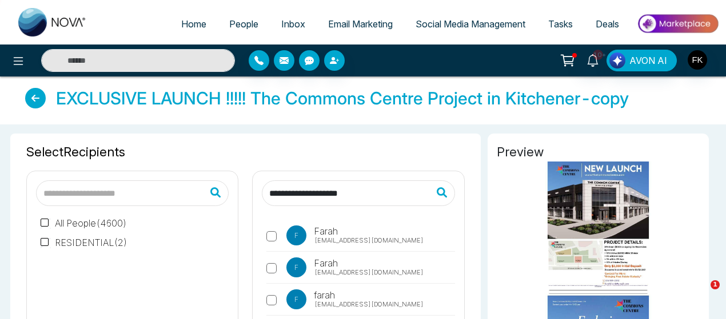
type input "**********"
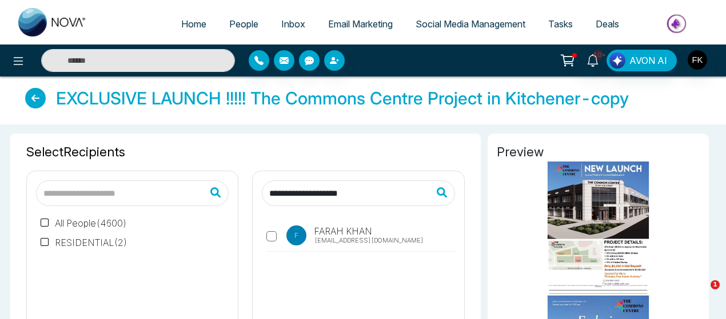
click at [439, 194] on icon at bounding box center [444, 192] width 35 height 29
click at [271, 230] on label "F [PERSON_NAME] [EMAIL_ADDRESS][DOMAIN_NAME]" at bounding box center [360, 239] width 188 height 26
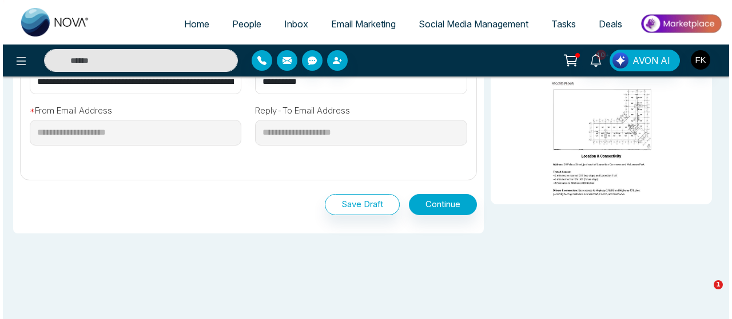
scroll to position [469, 0]
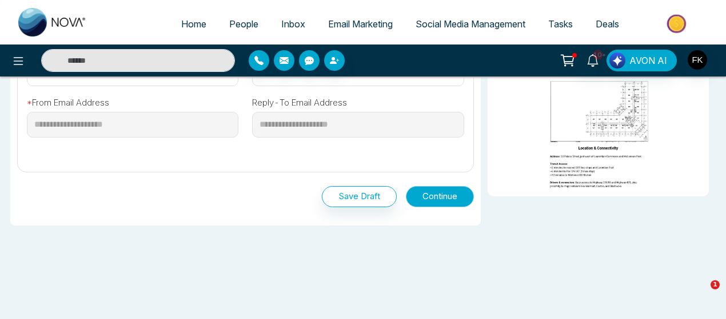
click at [449, 204] on button "Continue" at bounding box center [440, 196] width 68 height 21
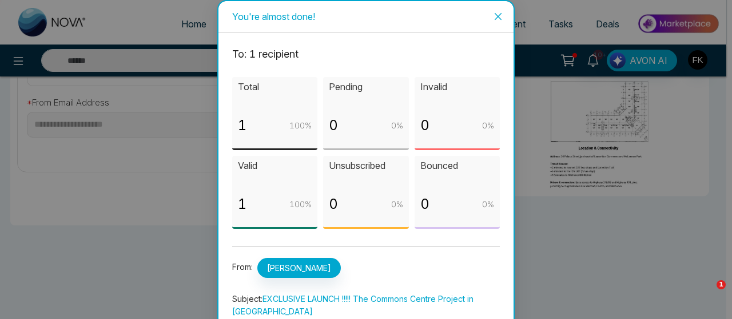
drag, startPoint x: 725, startPoint y: 143, endPoint x: 731, endPoint y: 233, distance: 89.9
click at [731, 233] on div "You're almost done! To: 1 recipient Total 1 100 % Pending 0 0 % Invalid 0 0 % […" at bounding box center [366, 159] width 732 height 319
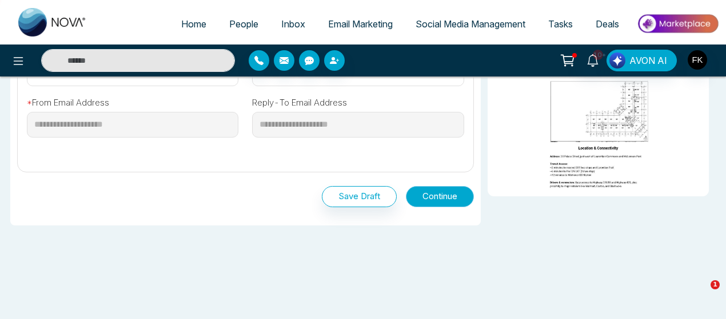
click at [438, 195] on button "Continue" at bounding box center [440, 196] width 68 height 21
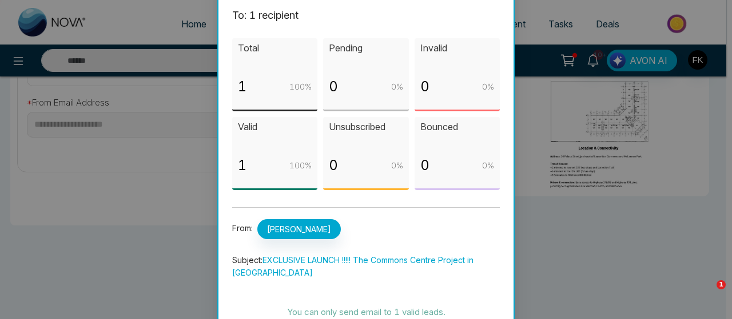
scroll to position [81, 0]
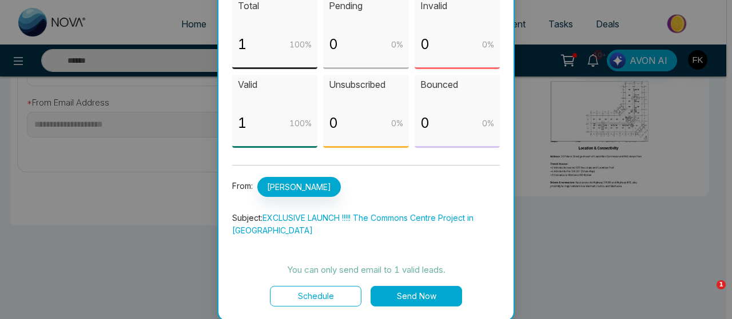
click at [395, 291] on button "Send Now" at bounding box center [415, 296] width 91 height 21
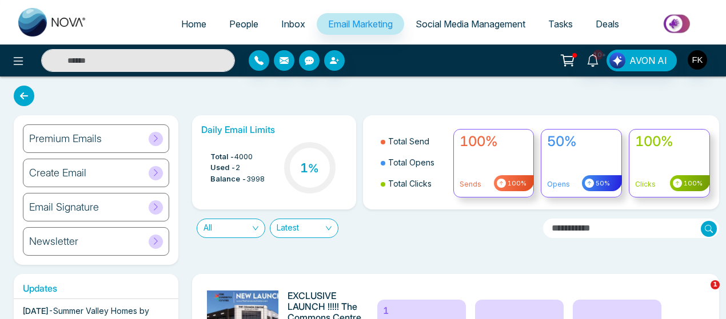
click at [389, 258] on div "Daily Email Limits Total - 4000 Used - 2 Balance - 3998 1 % Total Send Total Op…" at bounding box center [452, 190] width 534 height 150
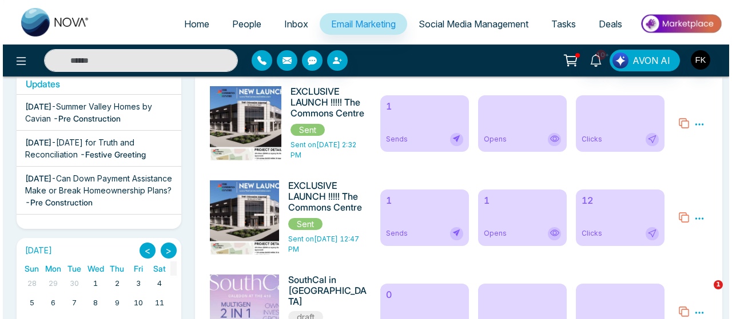
scroll to position [207, 0]
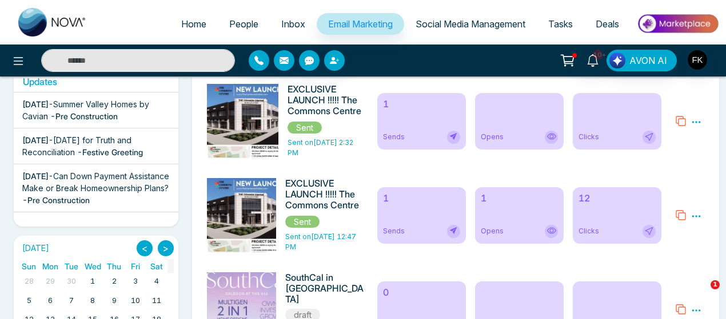
click at [681, 117] on icon at bounding box center [680, 120] width 11 height 11
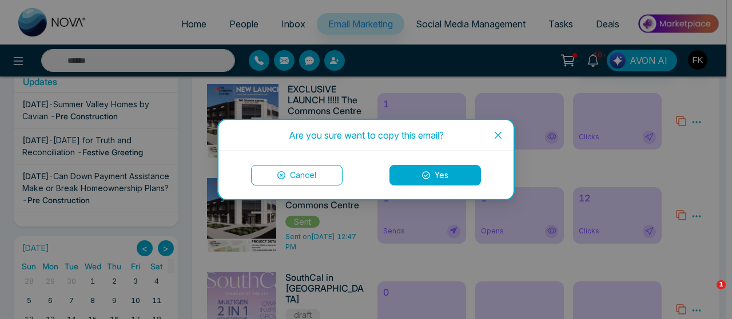
click at [435, 174] on button "Yes" at bounding box center [434, 175] width 91 height 21
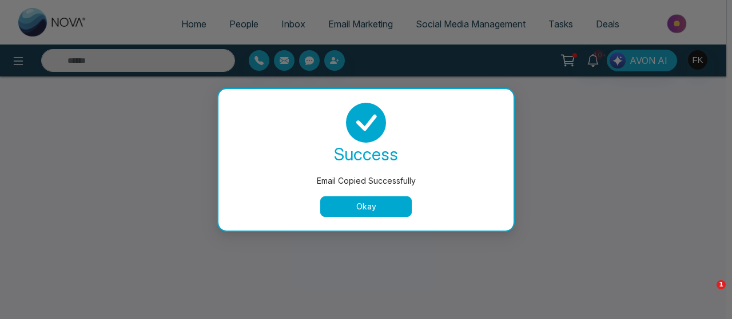
click at [378, 213] on button "Okay" at bounding box center [365, 207] width 91 height 21
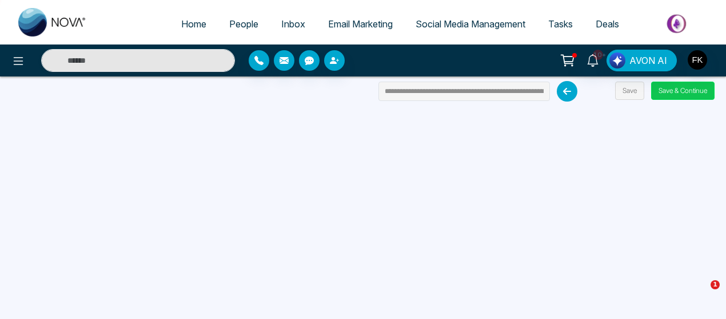
click at [690, 97] on button "Save & Continue" at bounding box center [682, 91] width 63 height 18
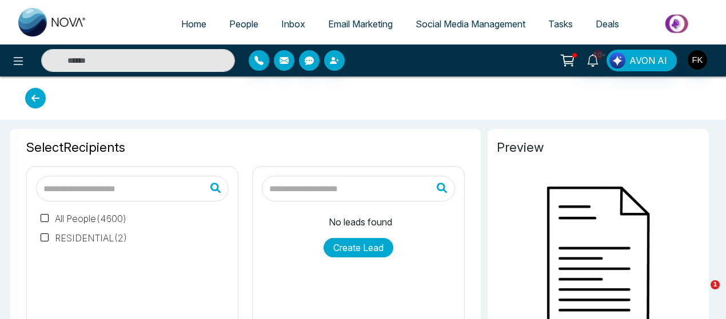
type input "**********"
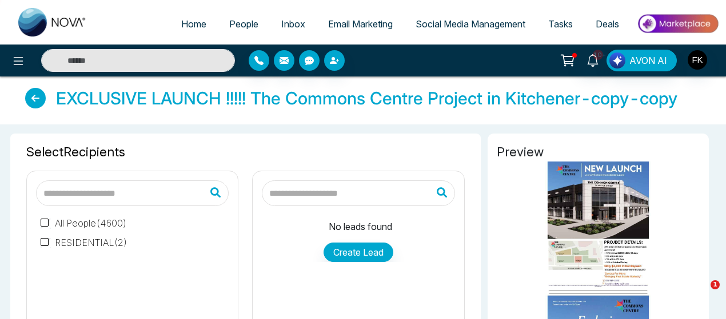
click at [327, 191] on input "text" at bounding box center [358, 194] width 193 height 26
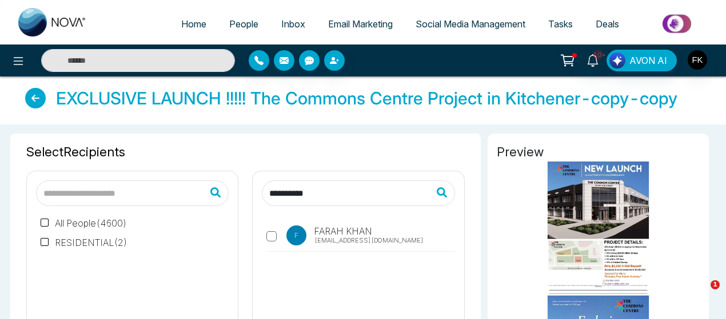
type input "**********"
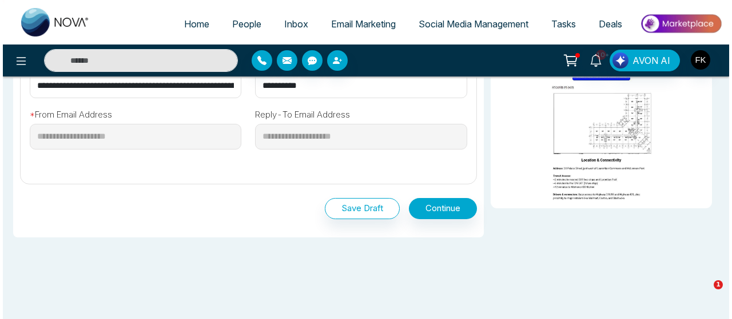
scroll to position [473, 0]
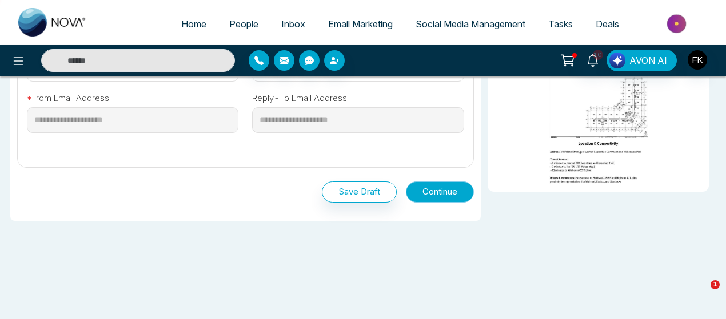
click at [431, 194] on button "Continue" at bounding box center [440, 192] width 68 height 21
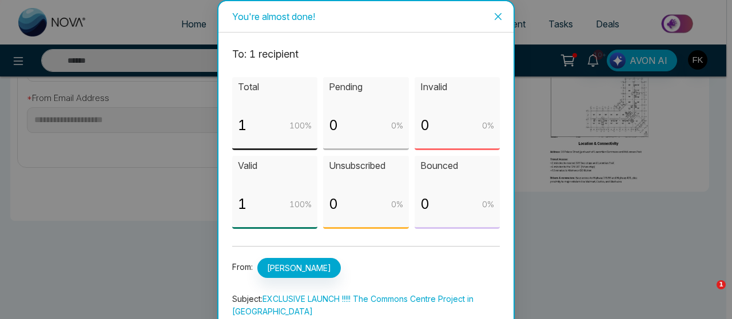
scroll to position [81, 0]
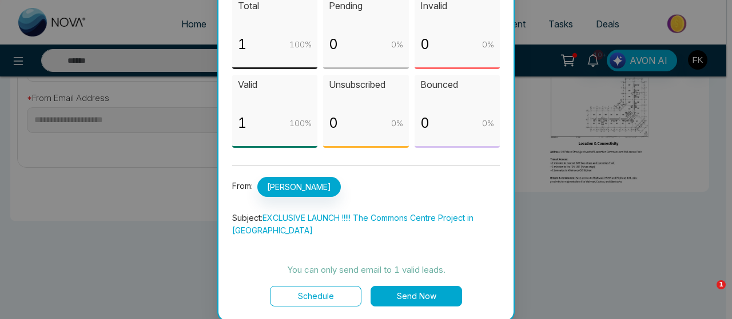
click at [425, 295] on button "Send Now" at bounding box center [415, 296] width 91 height 21
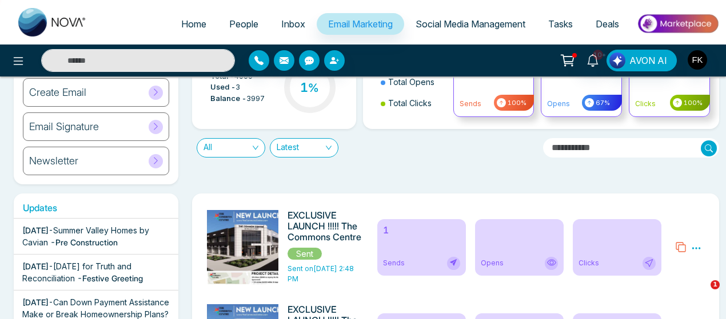
scroll to position [79, 0]
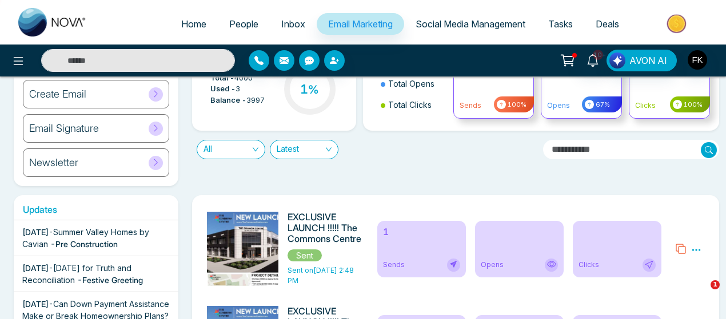
click at [680, 249] on icon at bounding box center [680, 248] width 11 height 11
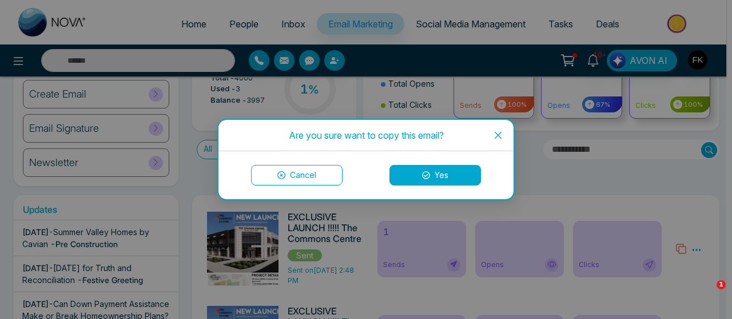
click at [405, 175] on button "Yes" at bounding box center [434, 175] width 91 height 21
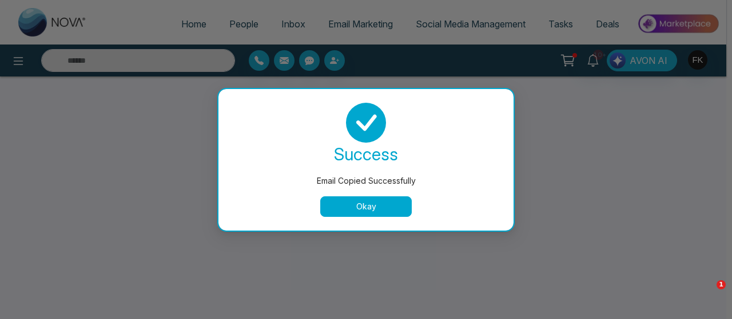
click at [383, 204] on button "Okay" at bounding box center [365, 207] width 91 height 21
